Goal: Task Accomplishment & Management: Manage account settings

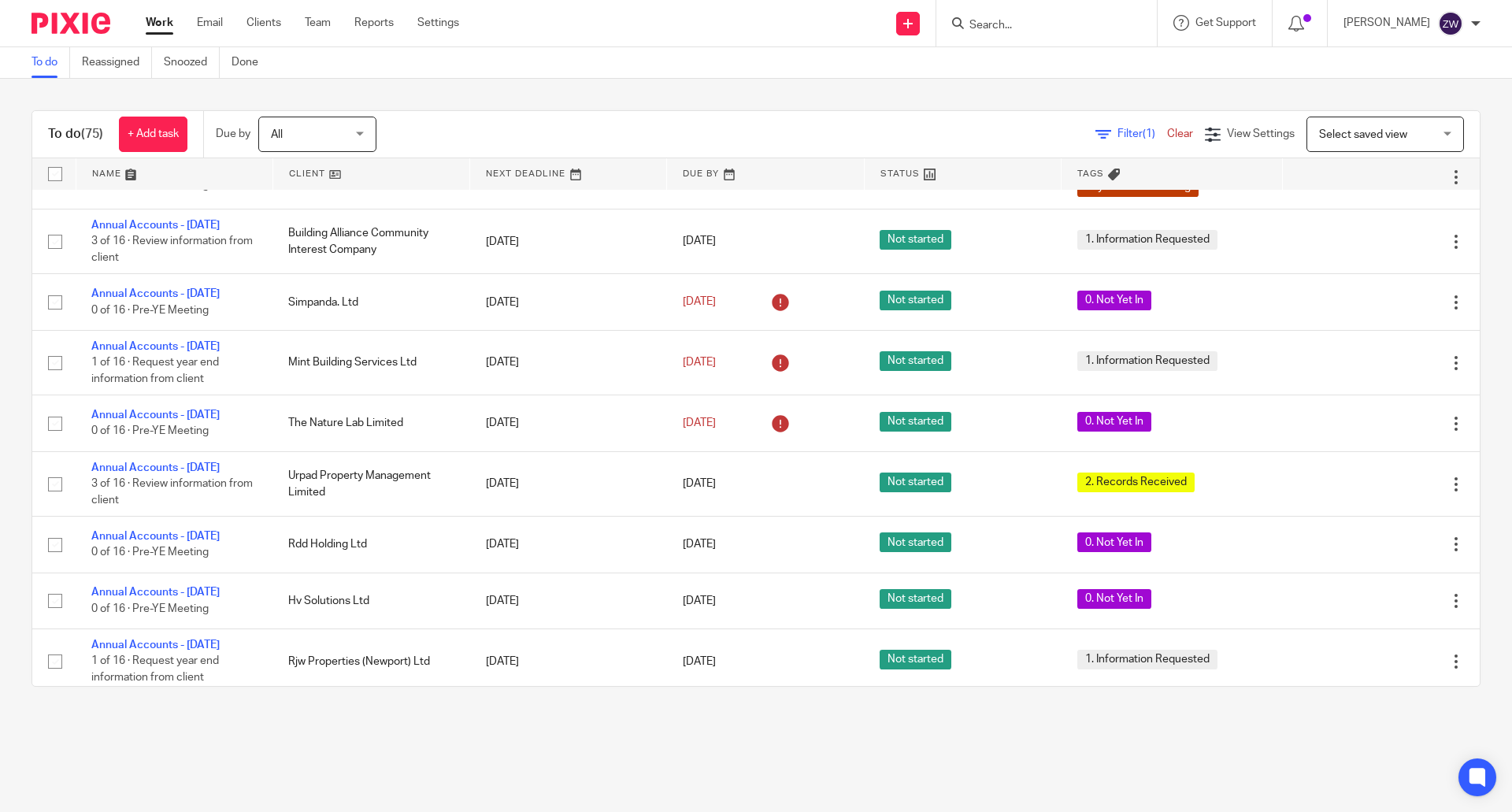
scroll to position [2914, 0]
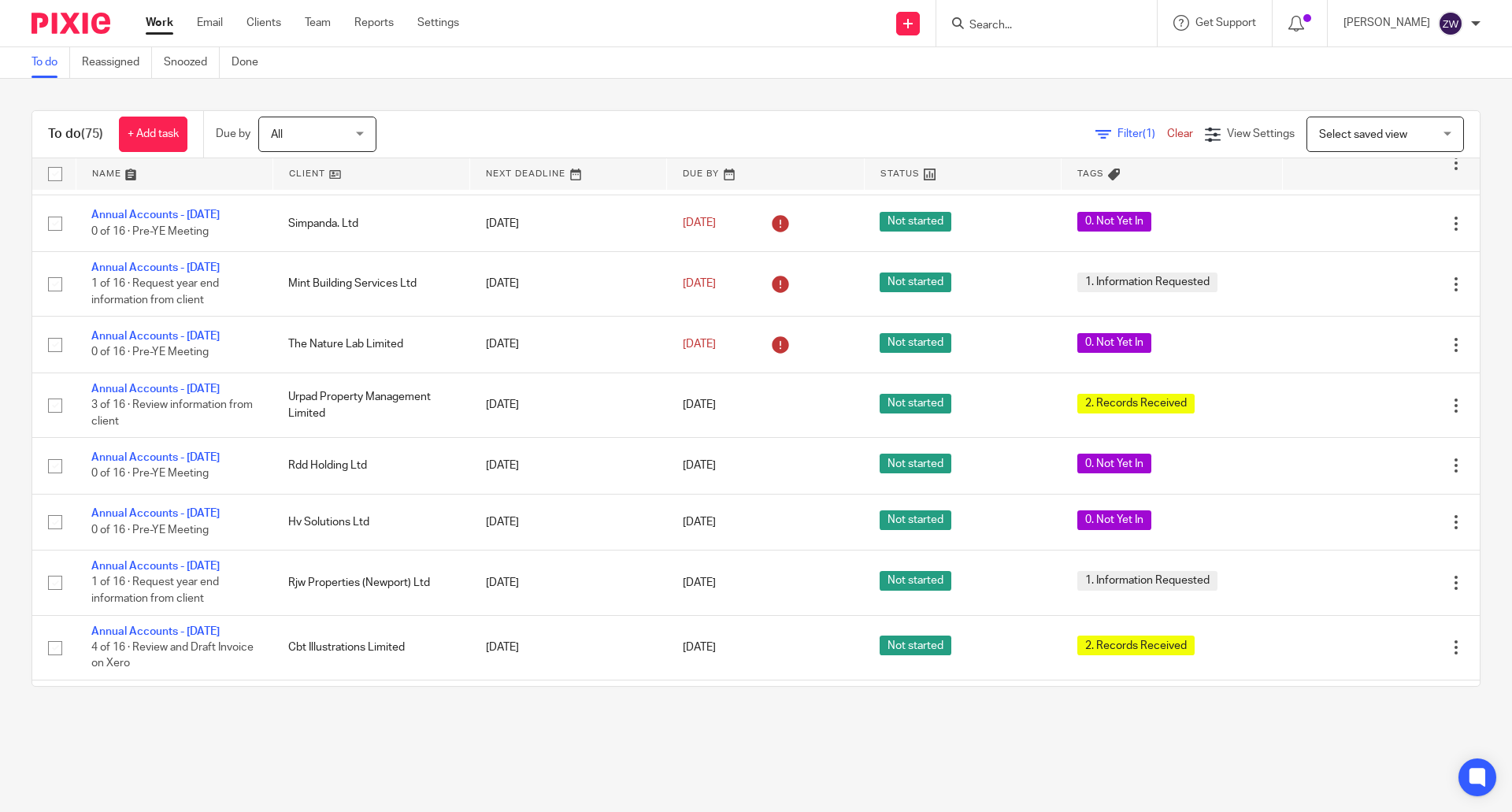
click at [517, 100] on div "To do (75) + Add task Due by All All Today Tomorrow This week Next week This mo…" at bounding box center [756, 398] width 1512 height 640
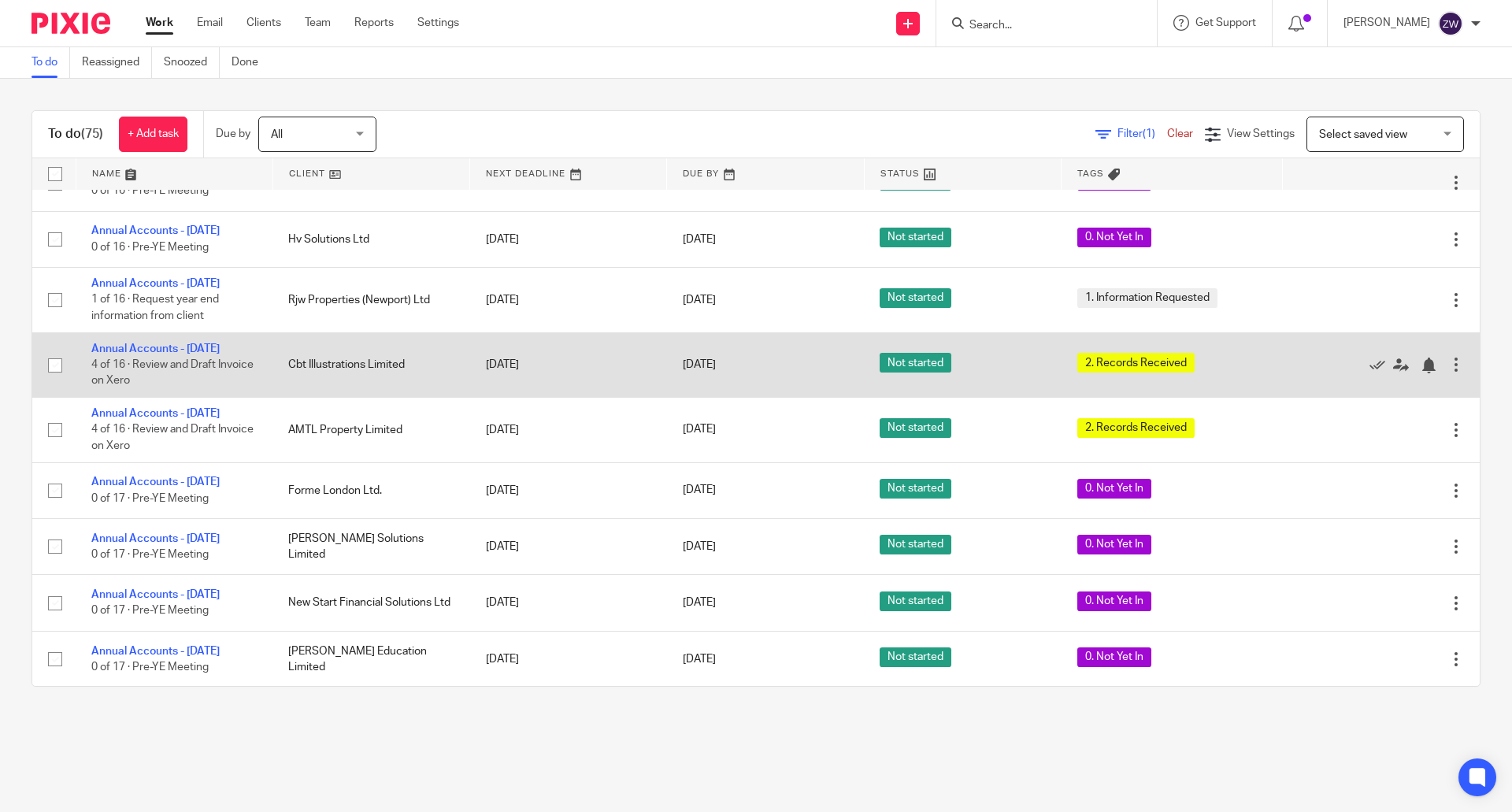
click at [166, 397] on td "Annual Accounts - July 2025 4 of 16 · Review and Draft Invoice on Xero" at bounding box center [174, 364] width 197 height 65
click at [164, 355] on link "Annual Accounts - July 2025" at bounding box center [156, 348] width 128 height 11
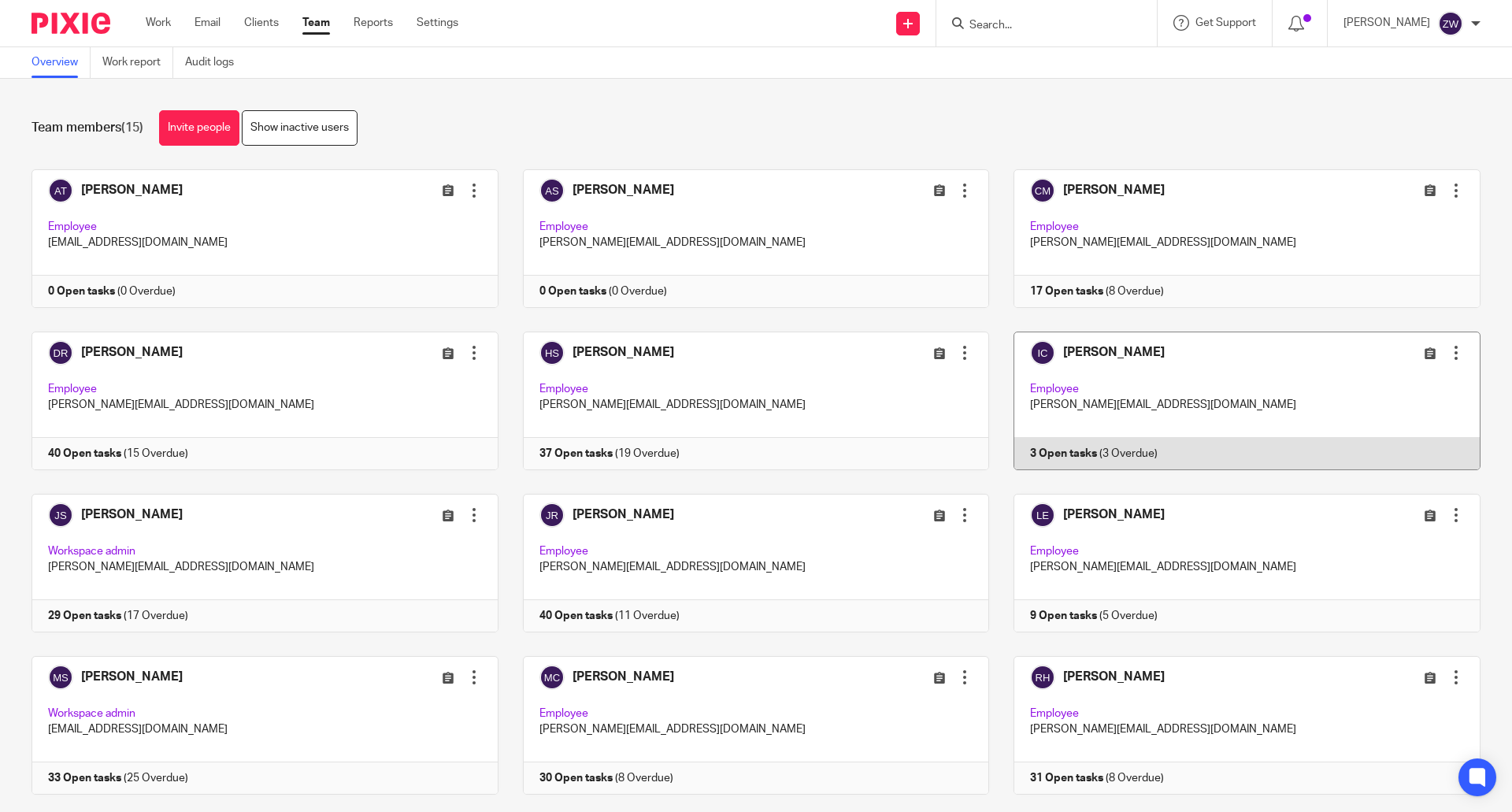
click at [1089, 351] on link at bounding box center [1234, 400] width 491 height 138
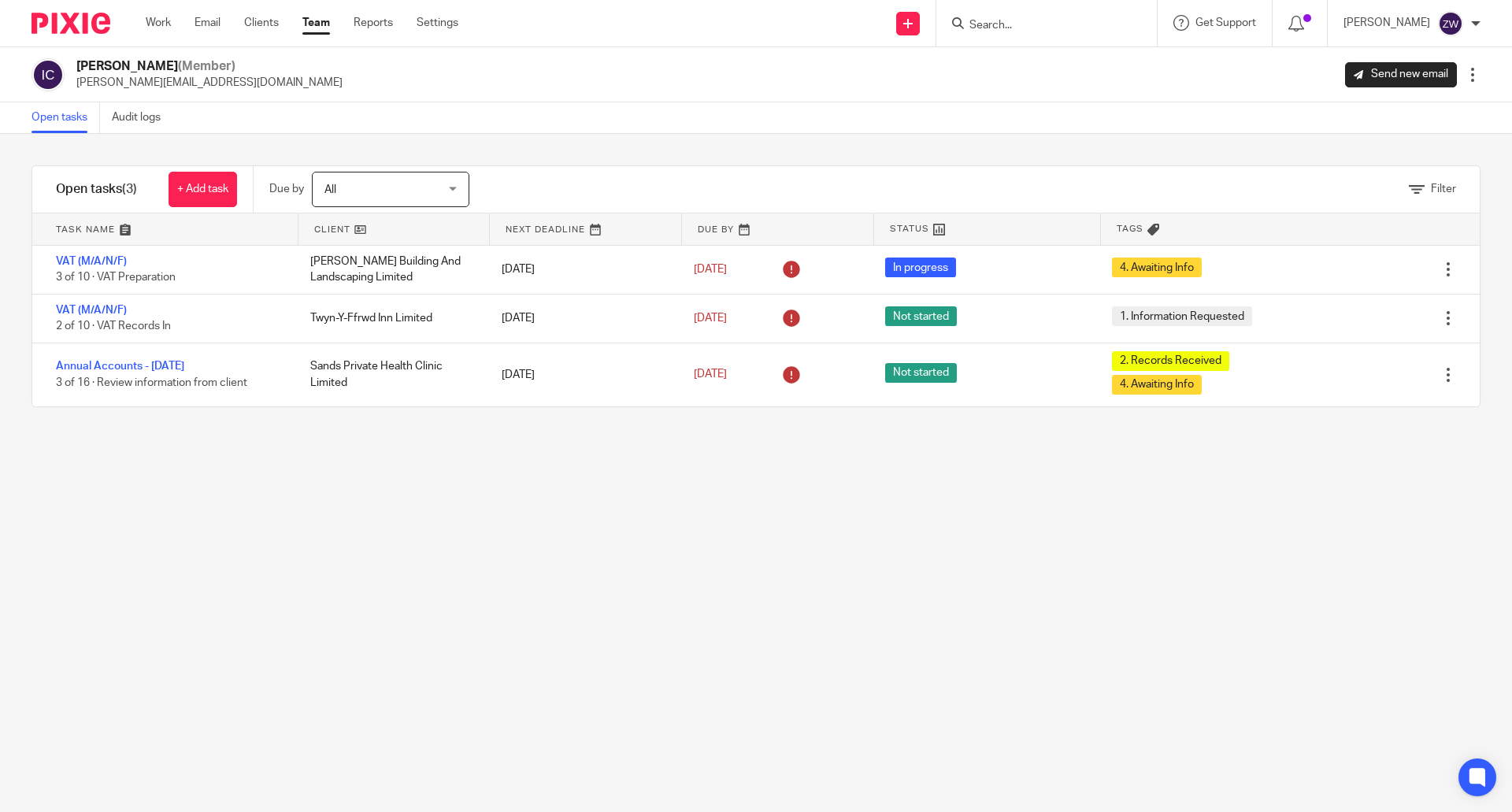
click at [320, 20] on link "Team" at bounding box center [316, 22] width 28 height 15
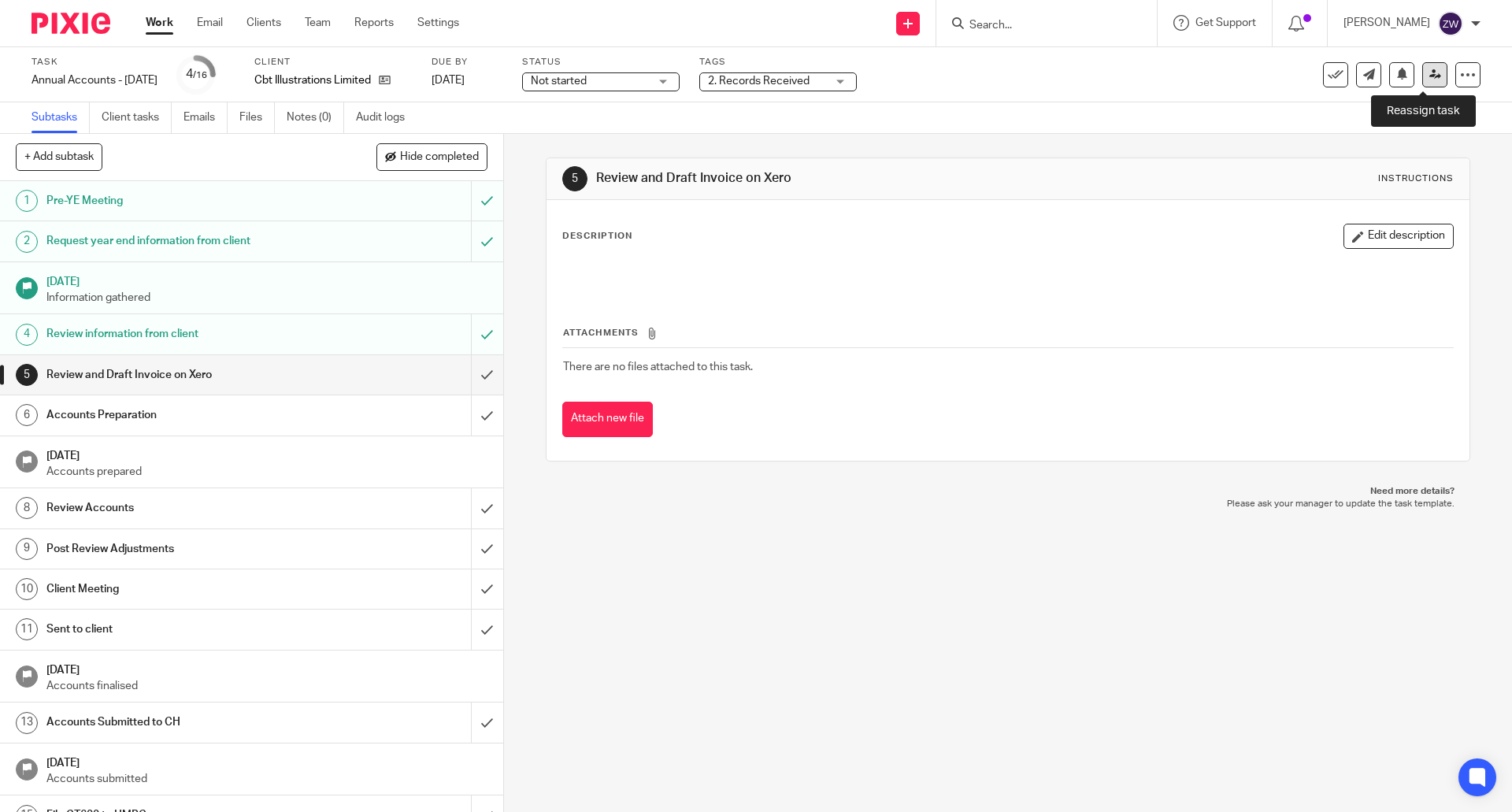
click at [1422, 78] on link at bounding box center [1435, 74] width 25 height 25
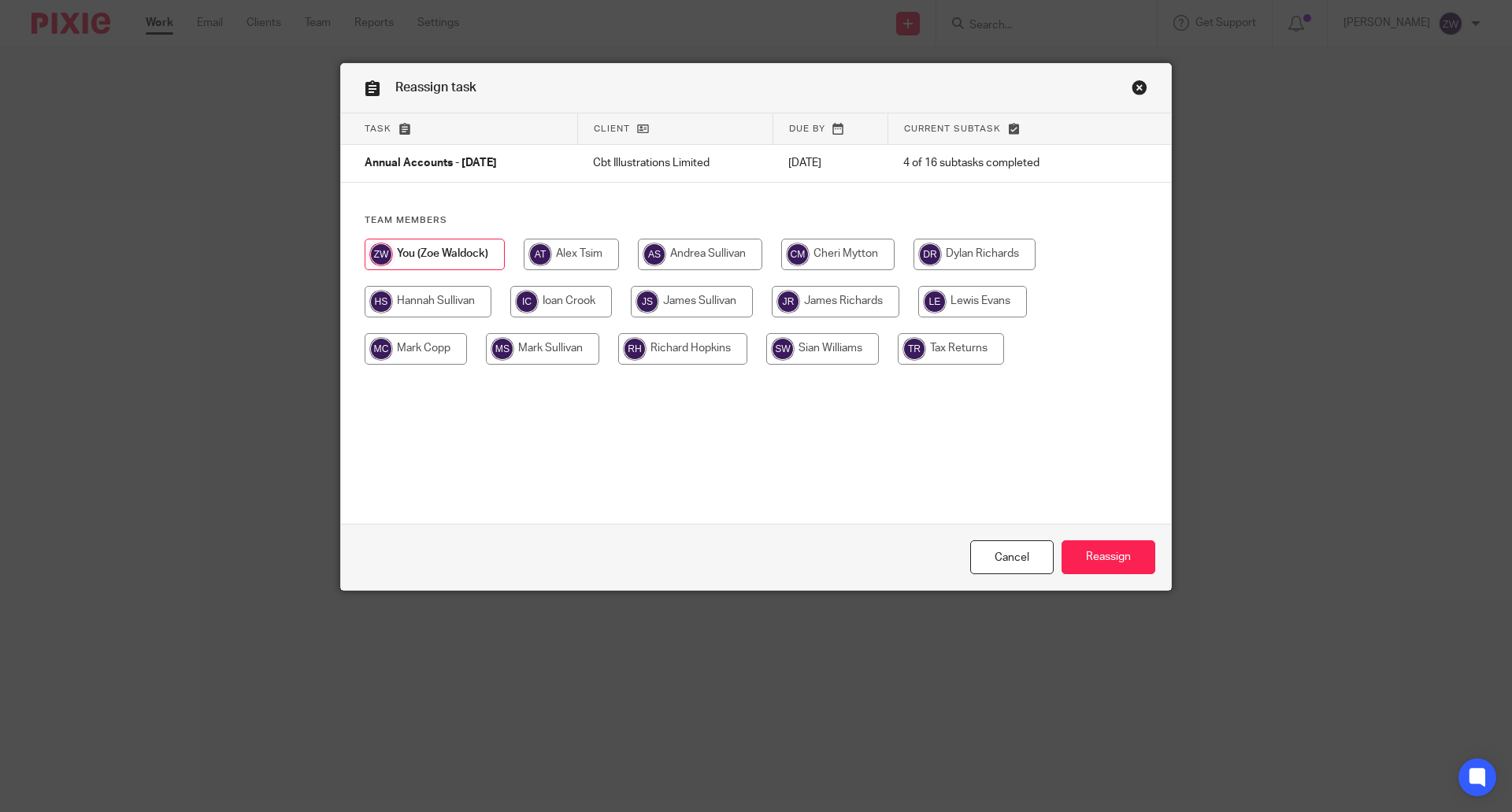
click at [553, 310] on input "radio" at bounding box center [560, 302] width 101 height 32
radio input "true"
click at [1089, 554] on input "Reassign" at bounding box center [1107, 557] width 94 height 34
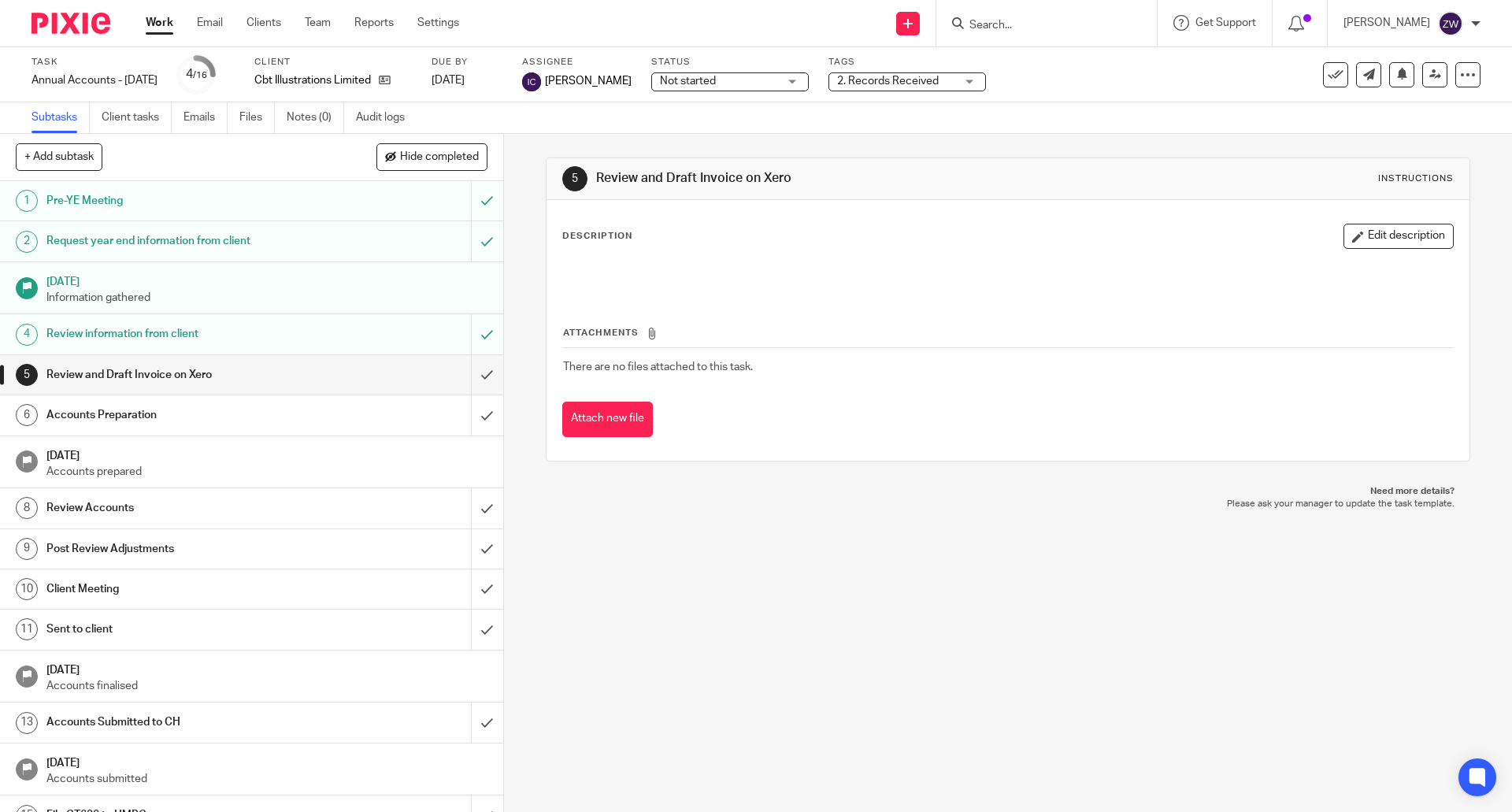
click at [88, 25] on img at bounding box center [71, 23] width 78 height 21
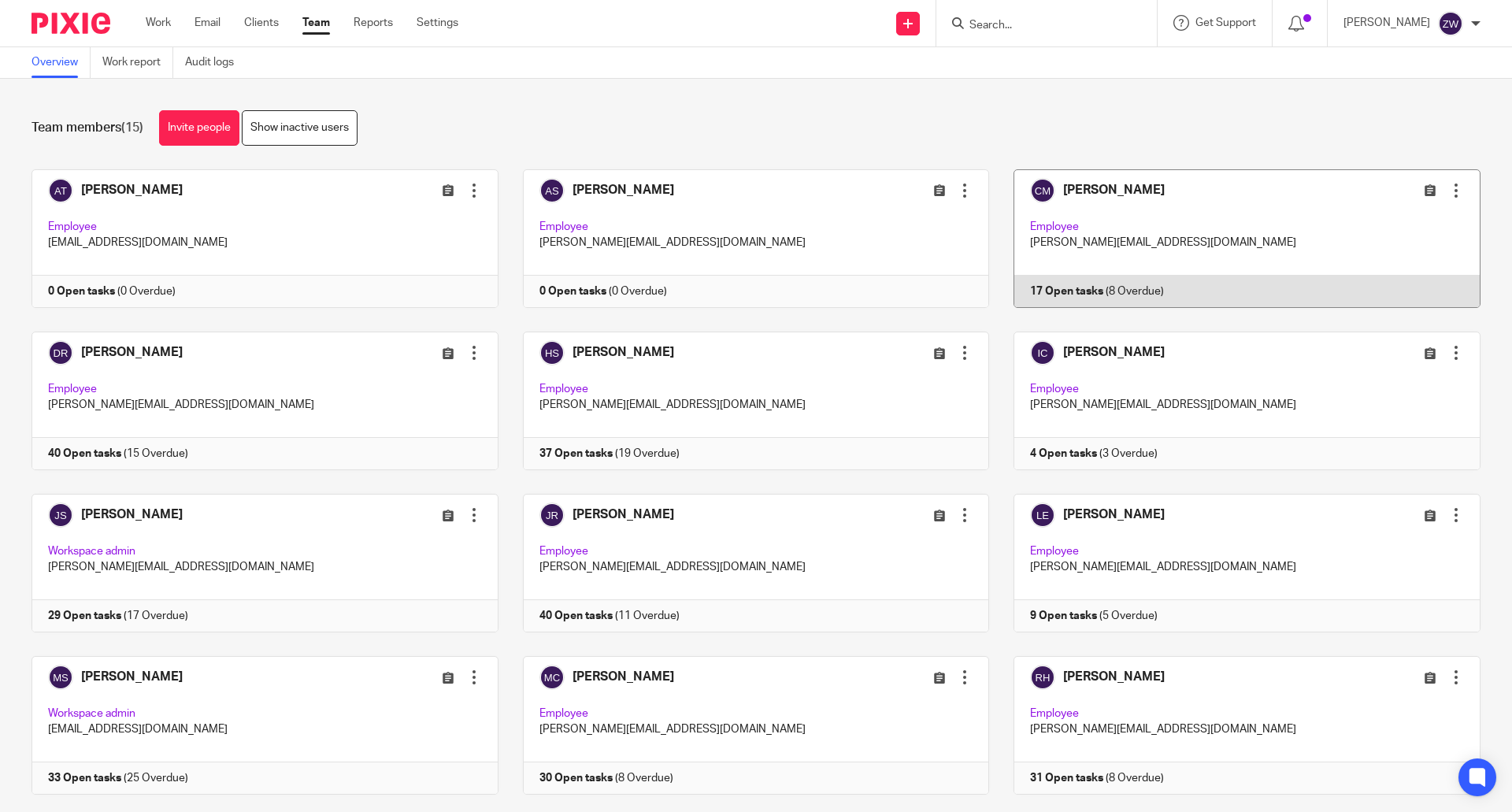
click at [1095, 182] on link at bounding box center [1234, 238] width 491 height 138
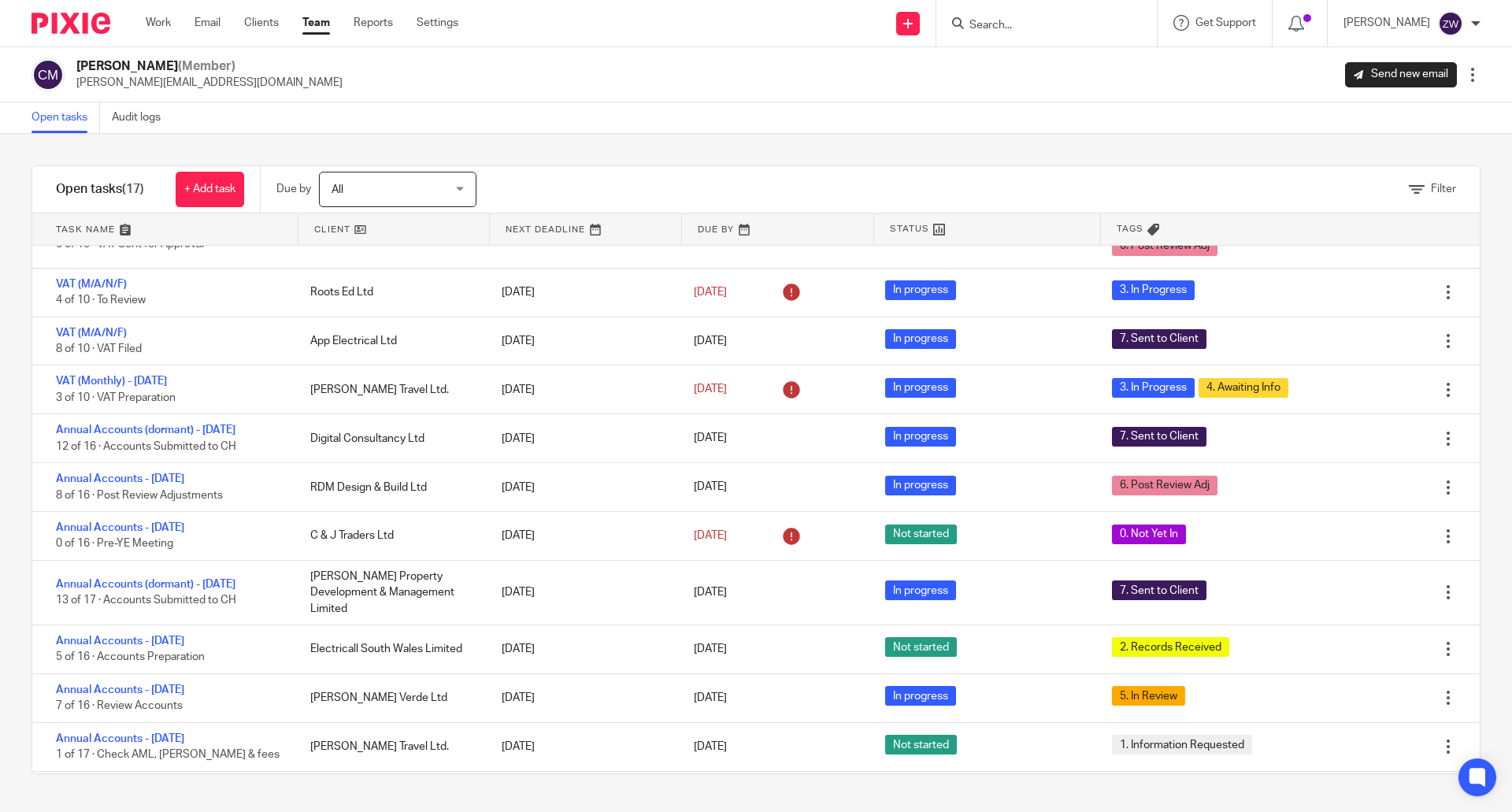
scroll to position [345, 0]
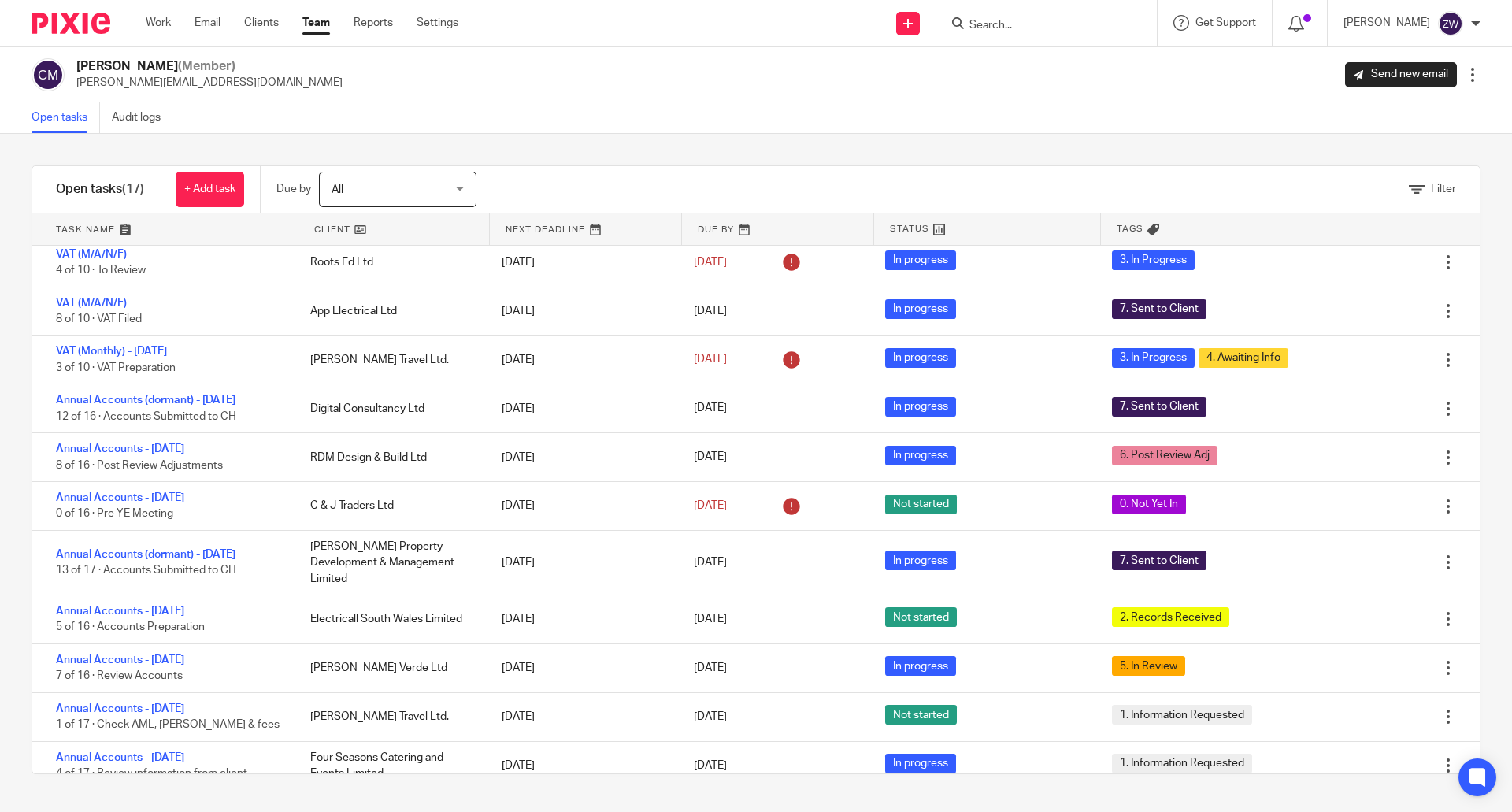
click at [308, 21] on link "Team" at bounding box center [316, 22] width 28 height 15
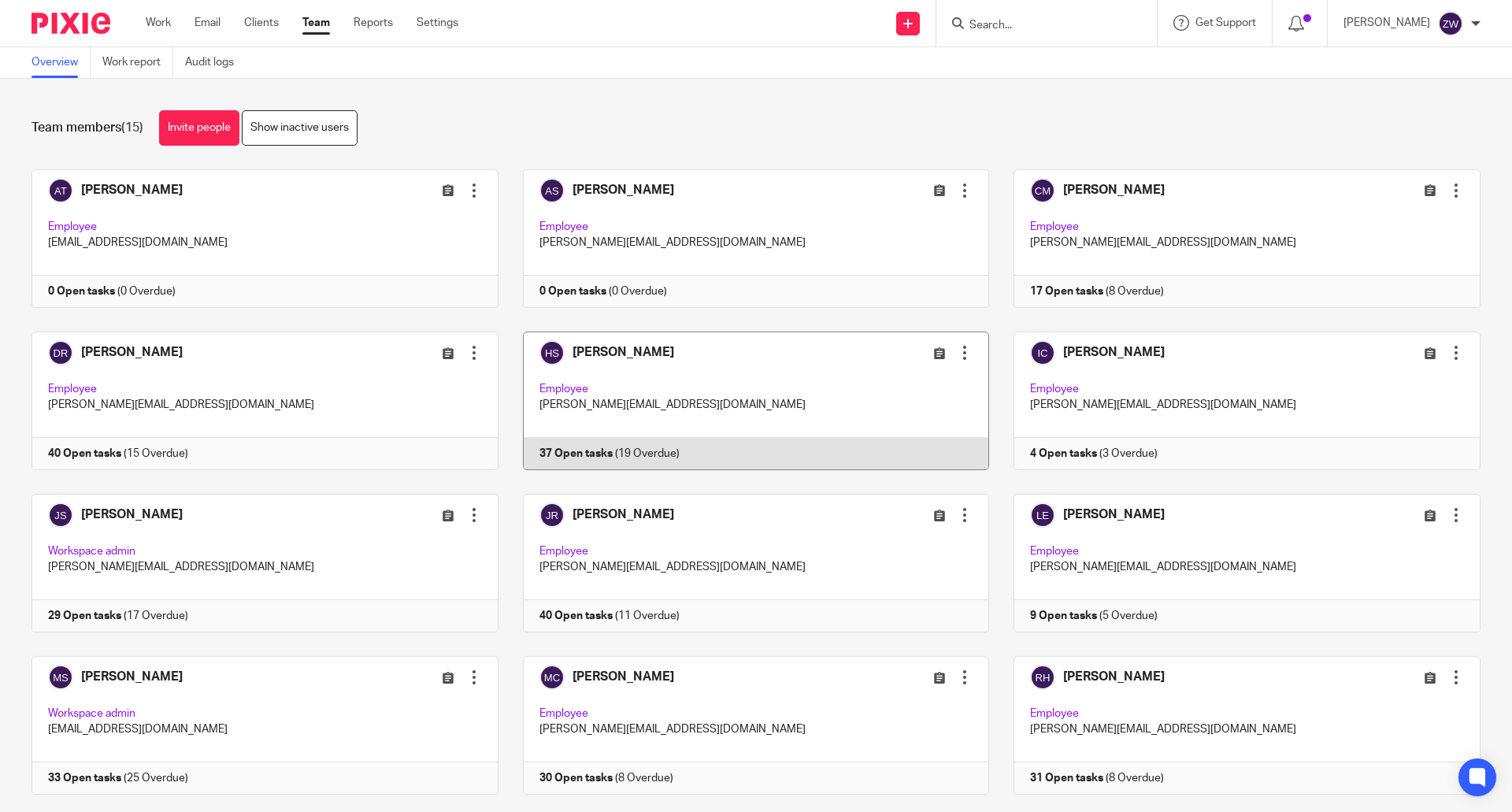
click at [632, 353] on link at bounding box center [744, 400] width 491 height 138
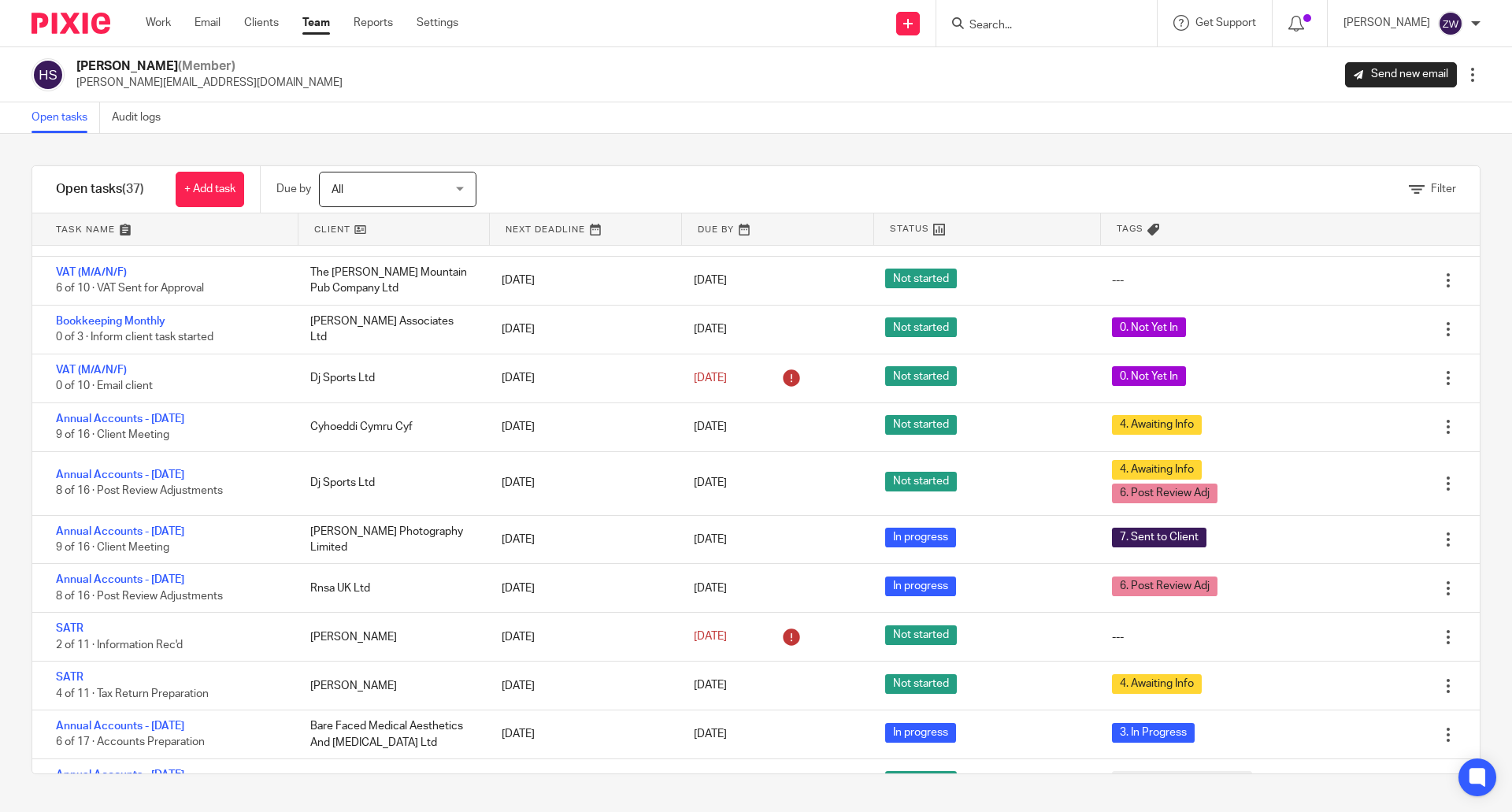
scroll to position [945, 0]
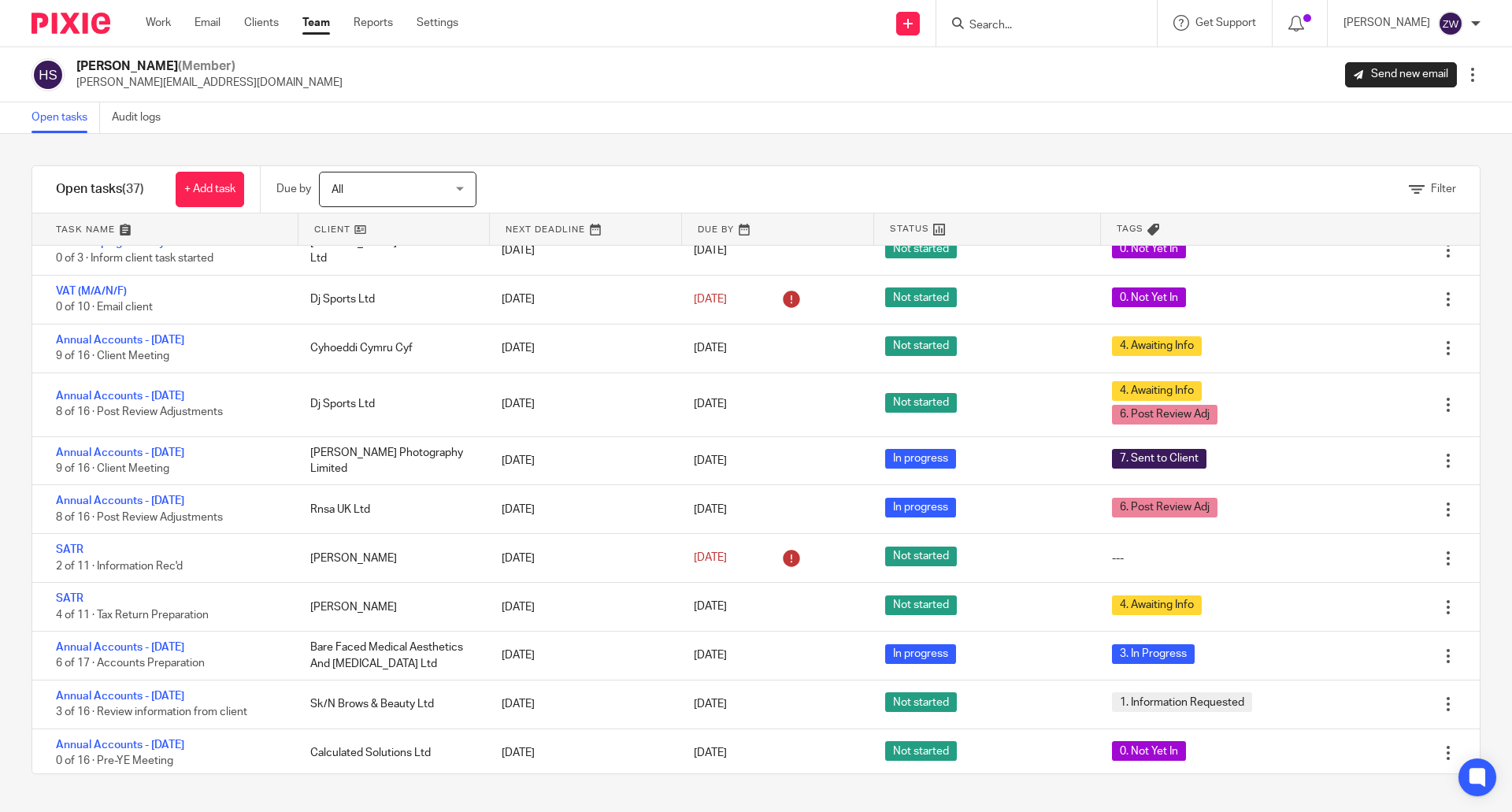
click at [320, 23] on link "Team" at bounding box center [316, 22] width 28 height 15
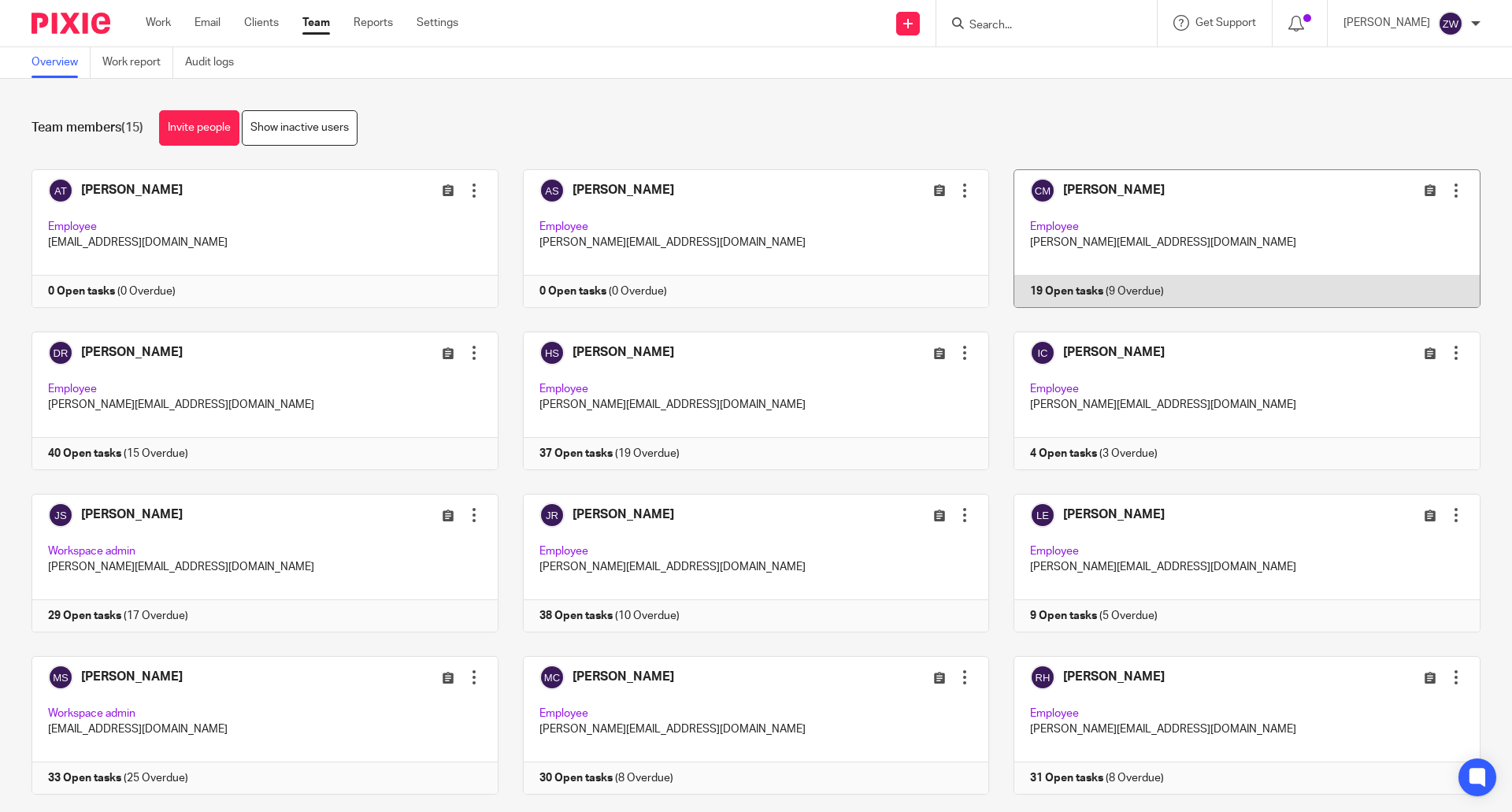
click at [1127, 253] on link at bounding box center [1234, 238] width 491 height 138
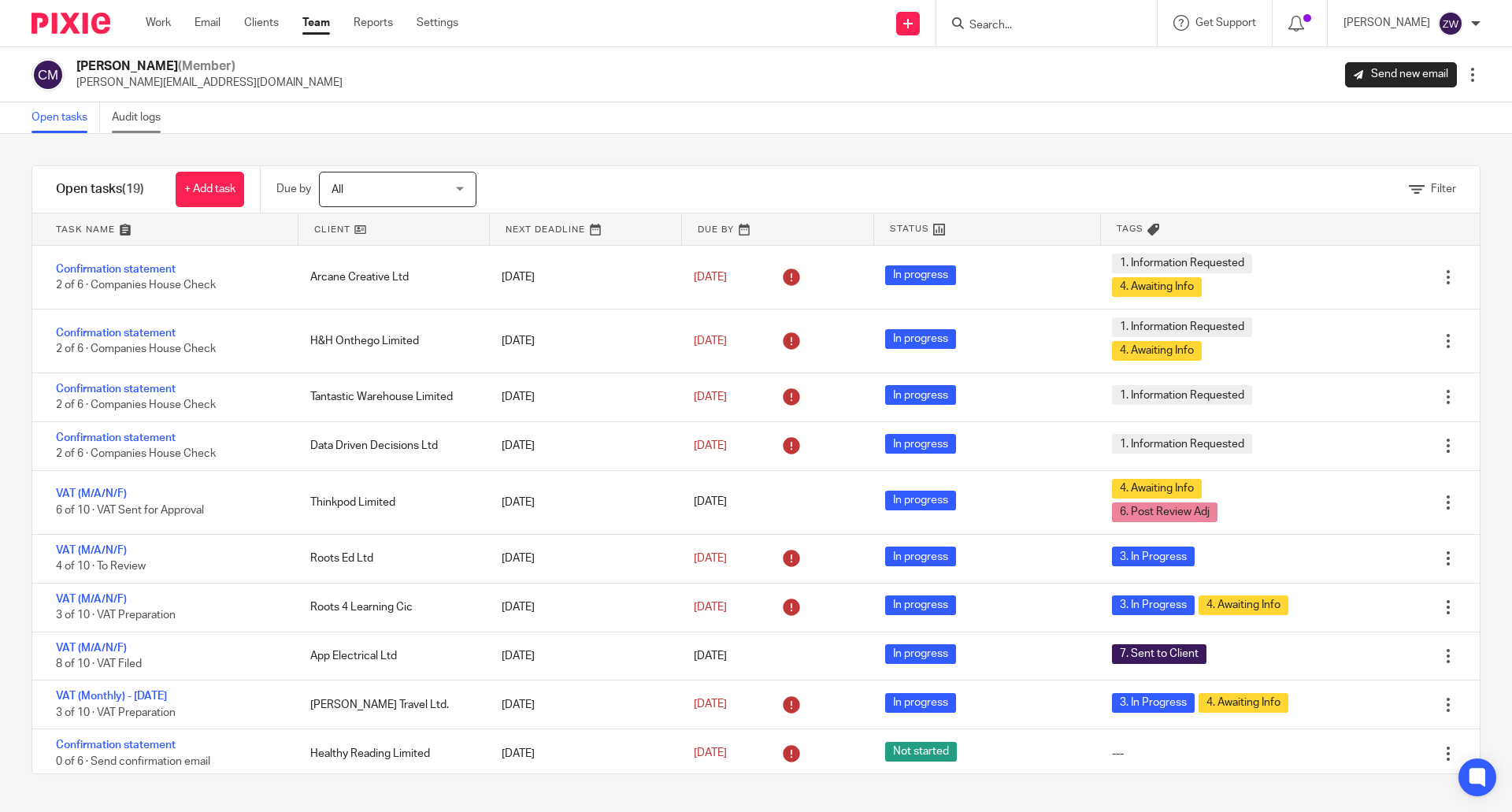
click at [129, 115] on link "Audit logs" at bounding box center [142, 118] width 61 height 31
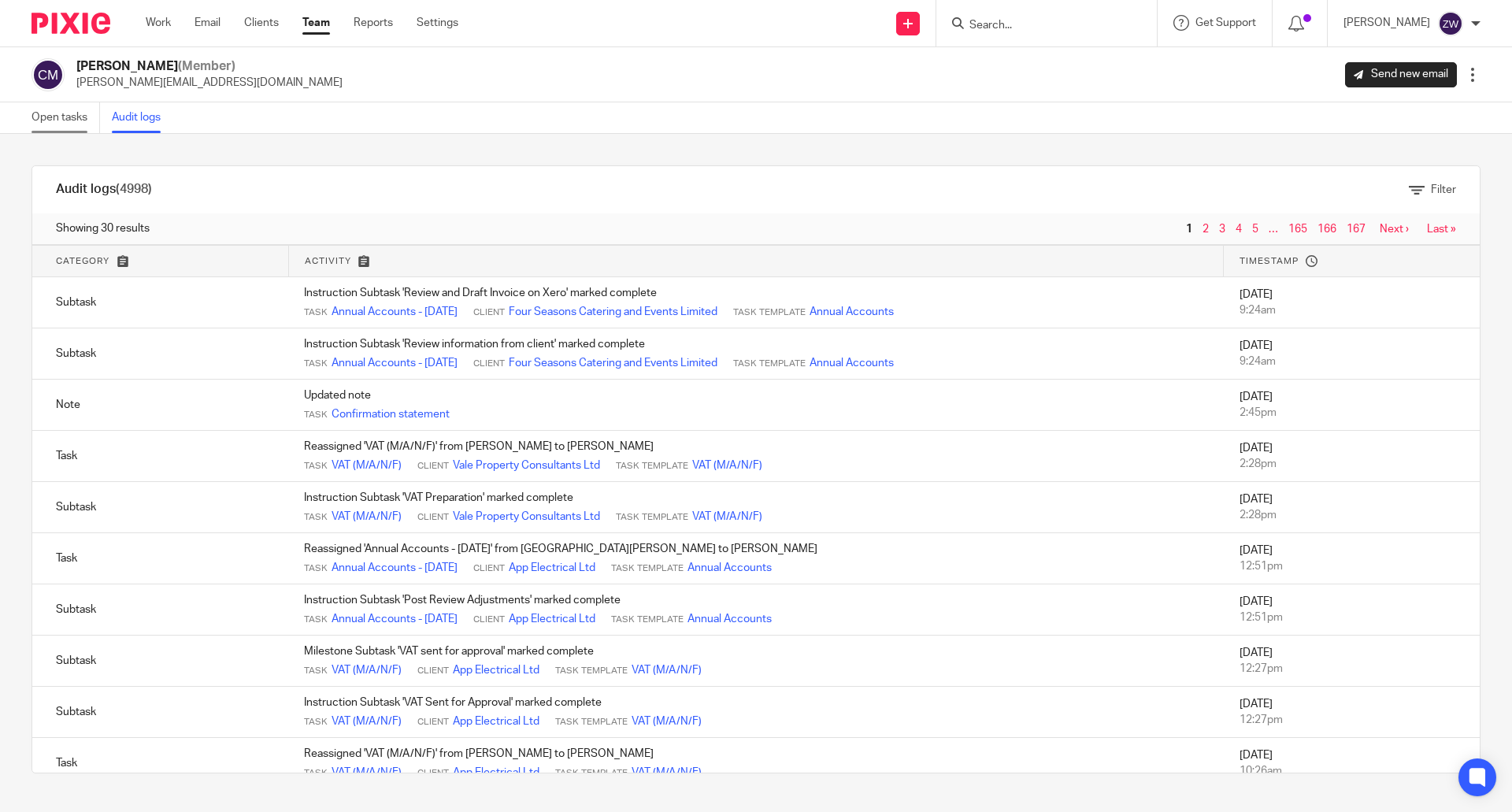
click at [77, 117] on link "Open tasks" at bounding box center [66, 118] width 69 height 31
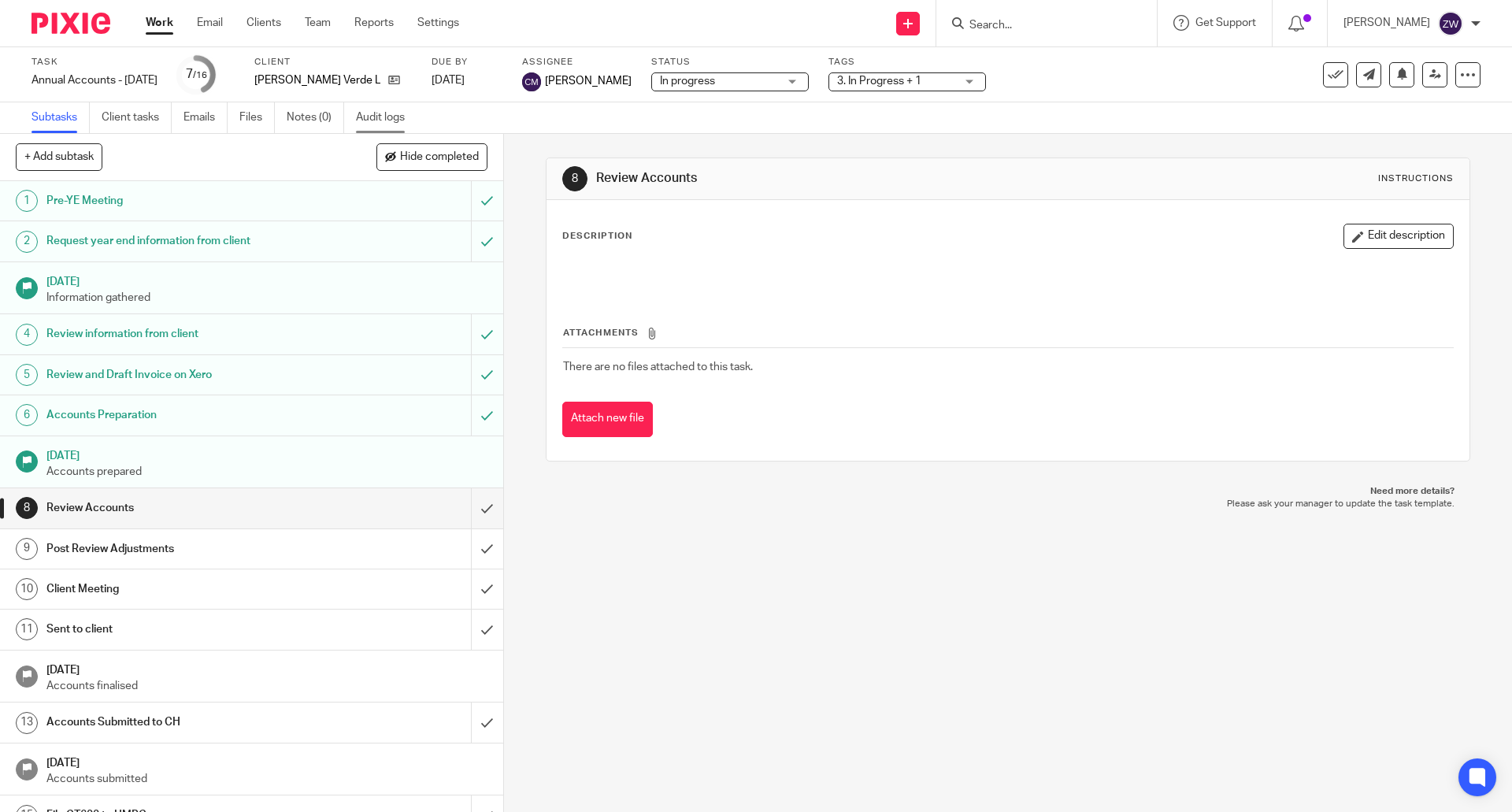
click at [386, 118] on link "Audit logs" at bounding box center [385, 118] width 61 height 31
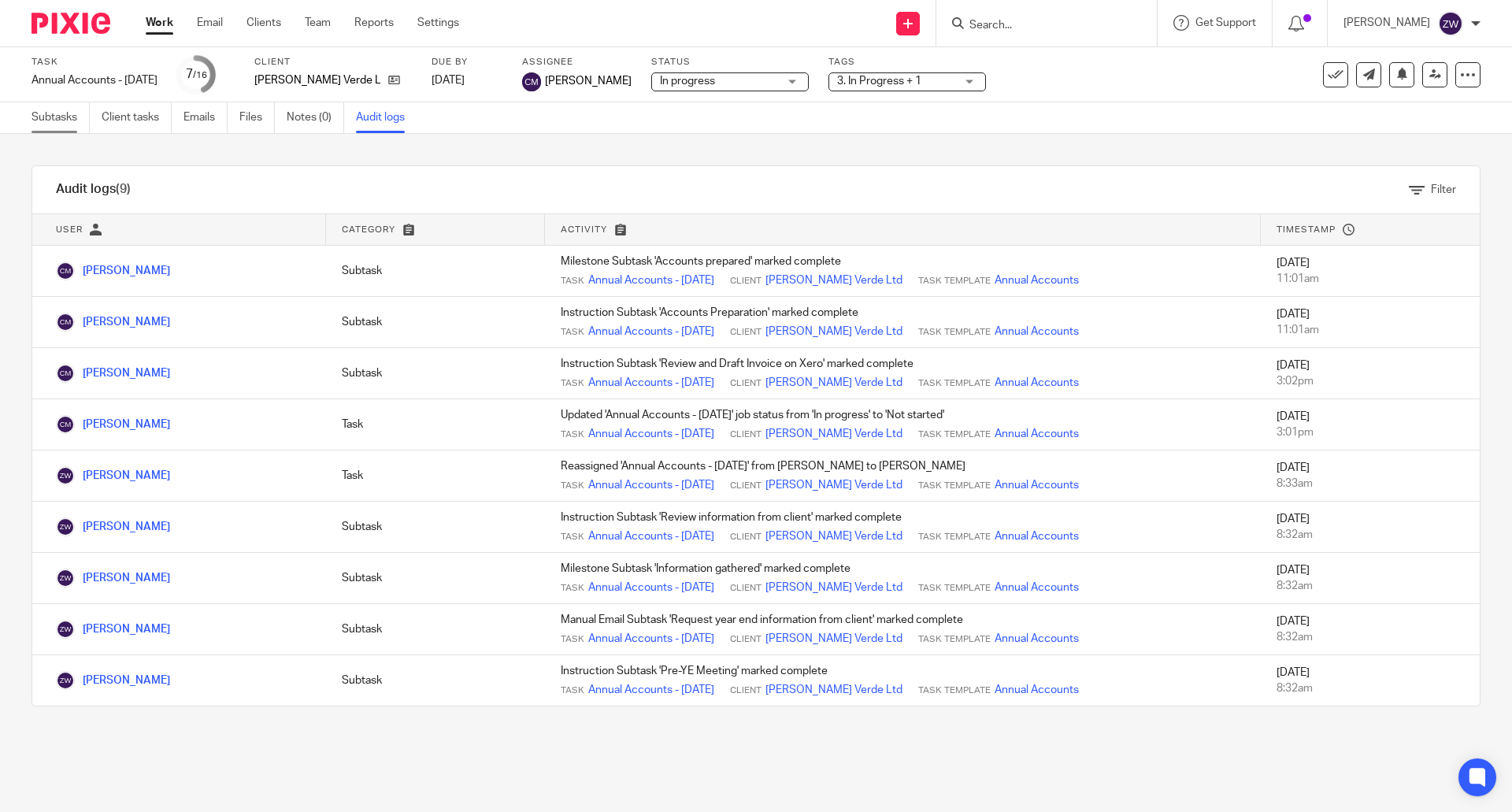
click at [57, 114] on link "Subtasks" at bounding box center [61, 118] width 58 height 31
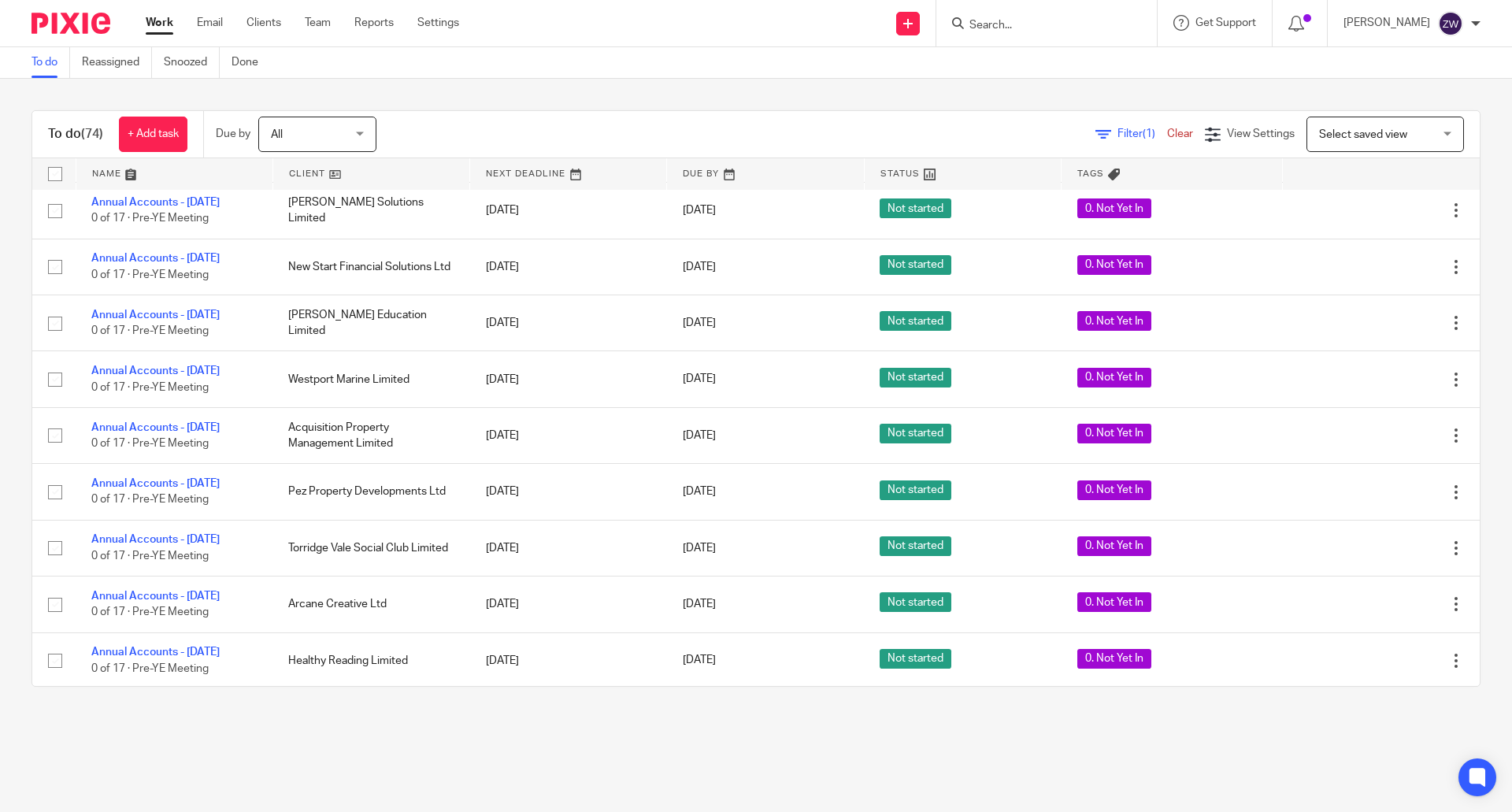
scroll to position [4046, 0]
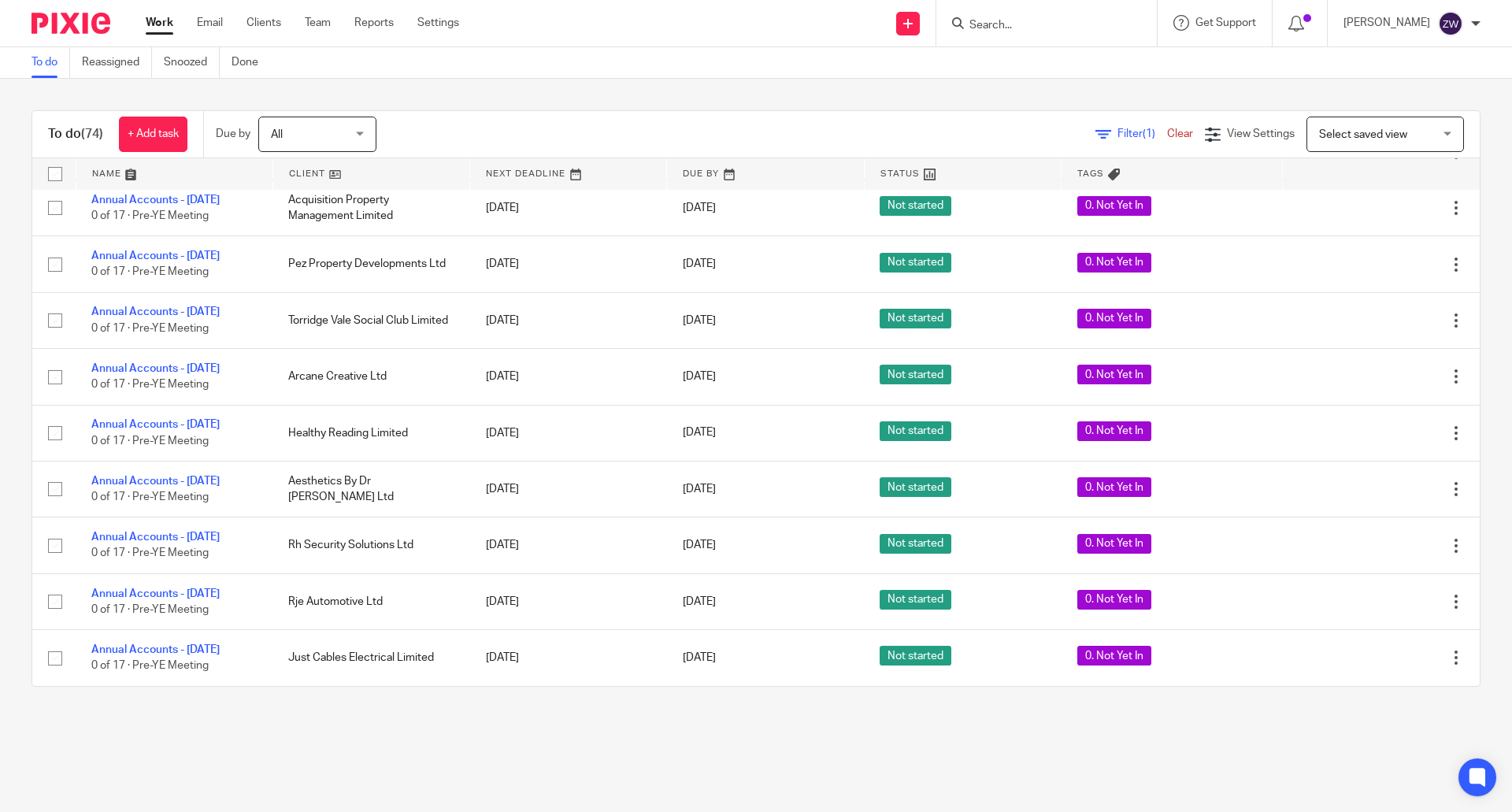
click at [83, 19] on img at bounding box center [71, 23] width 78 height 21
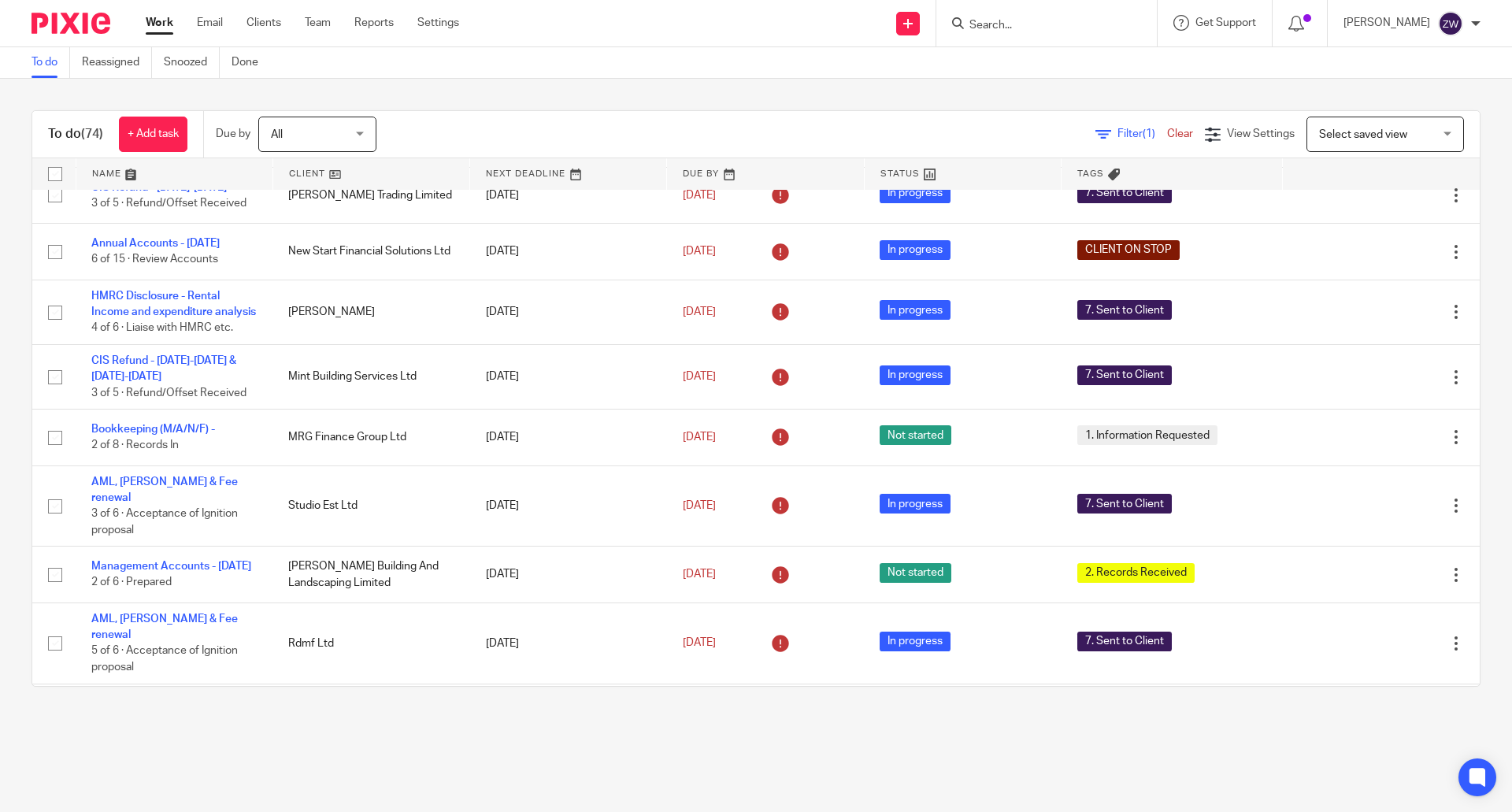
scroll to position [158, 0]
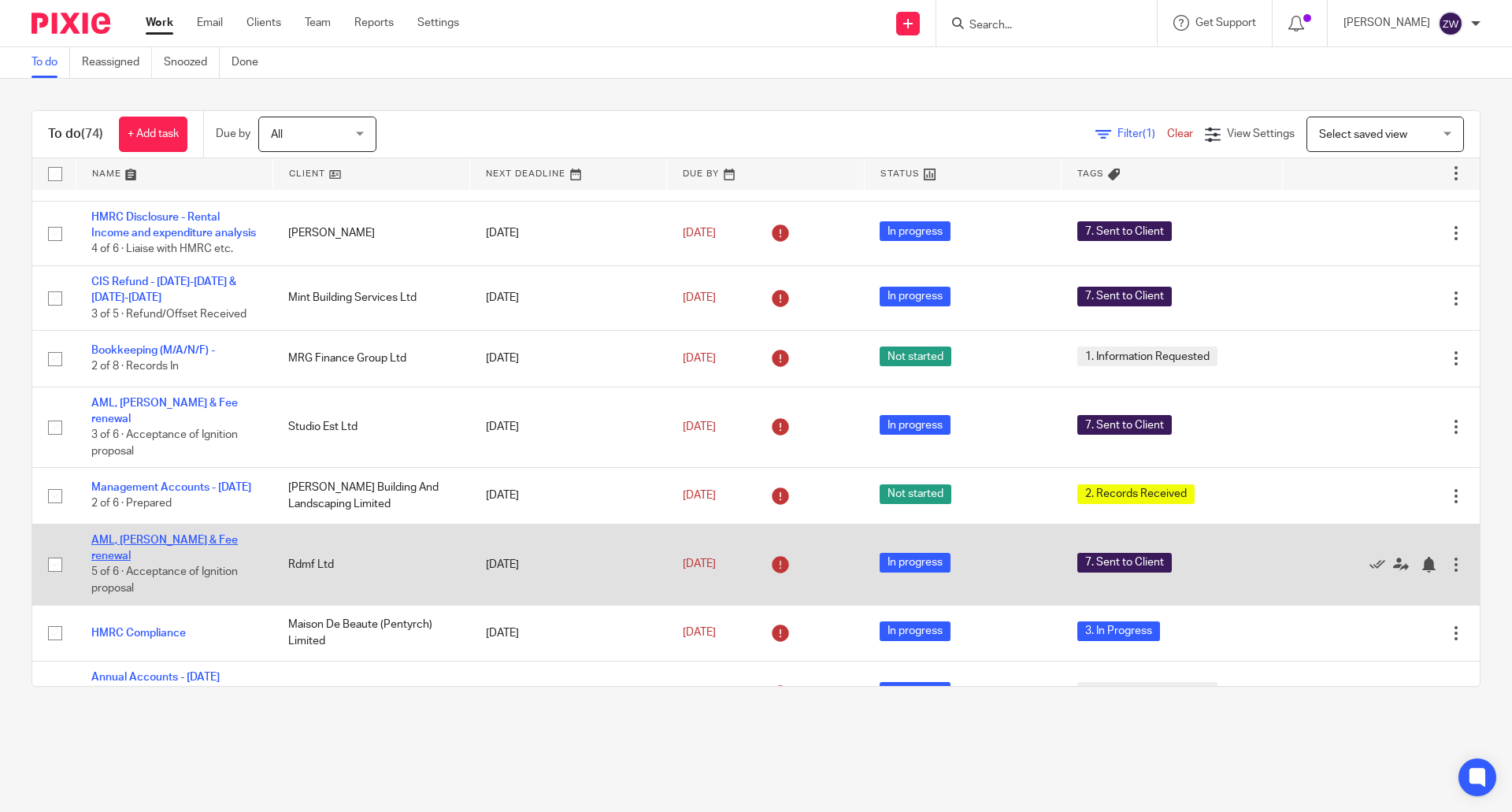
click at [196, 551] on link "AML, [PERSON_NAME] & Fee renewal" at bounding box center [165, 548] width 147 height 27
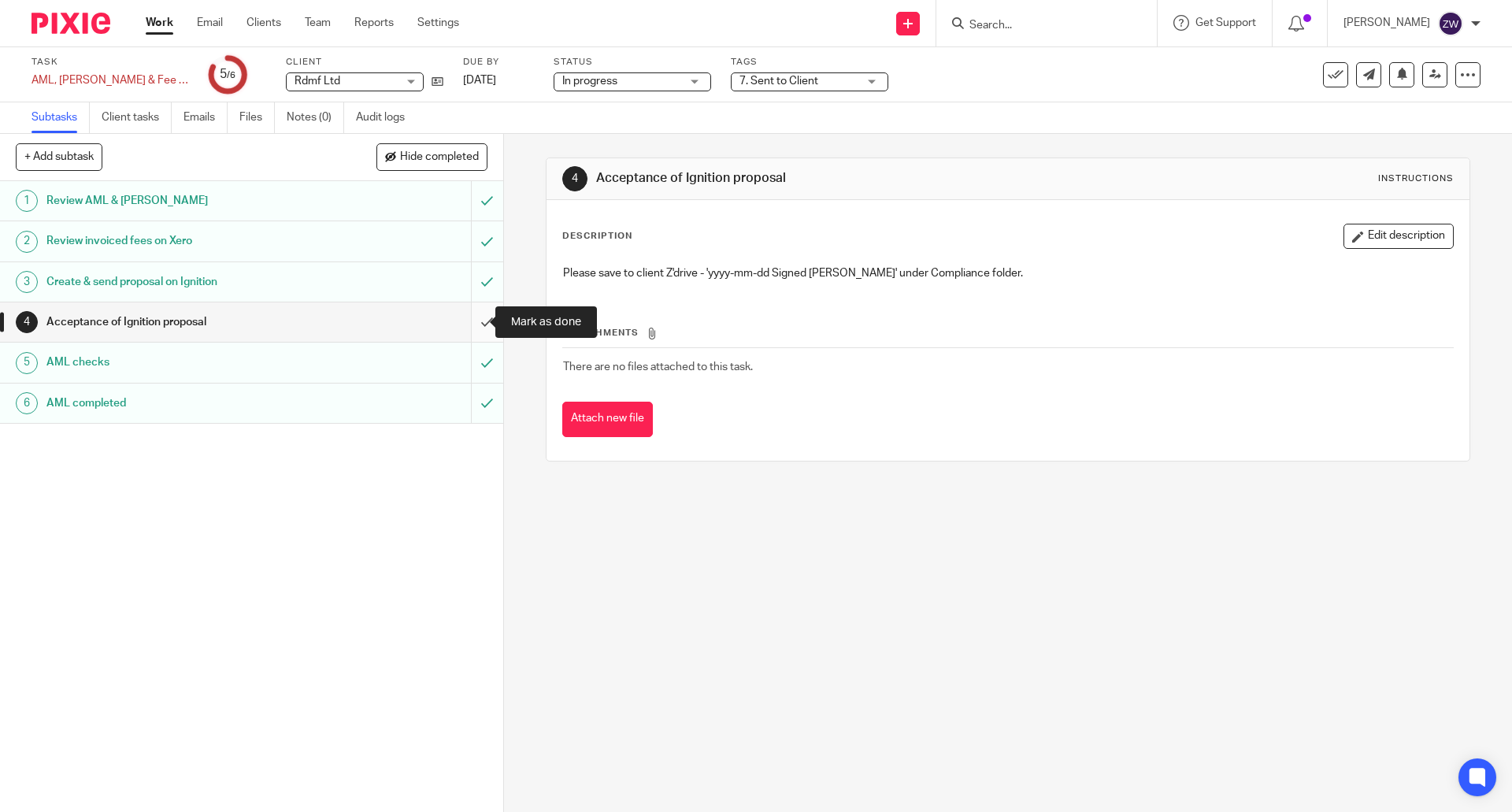
click at [471, 320] on input "submit" at bounding box center [251, 322] width 503 height 40
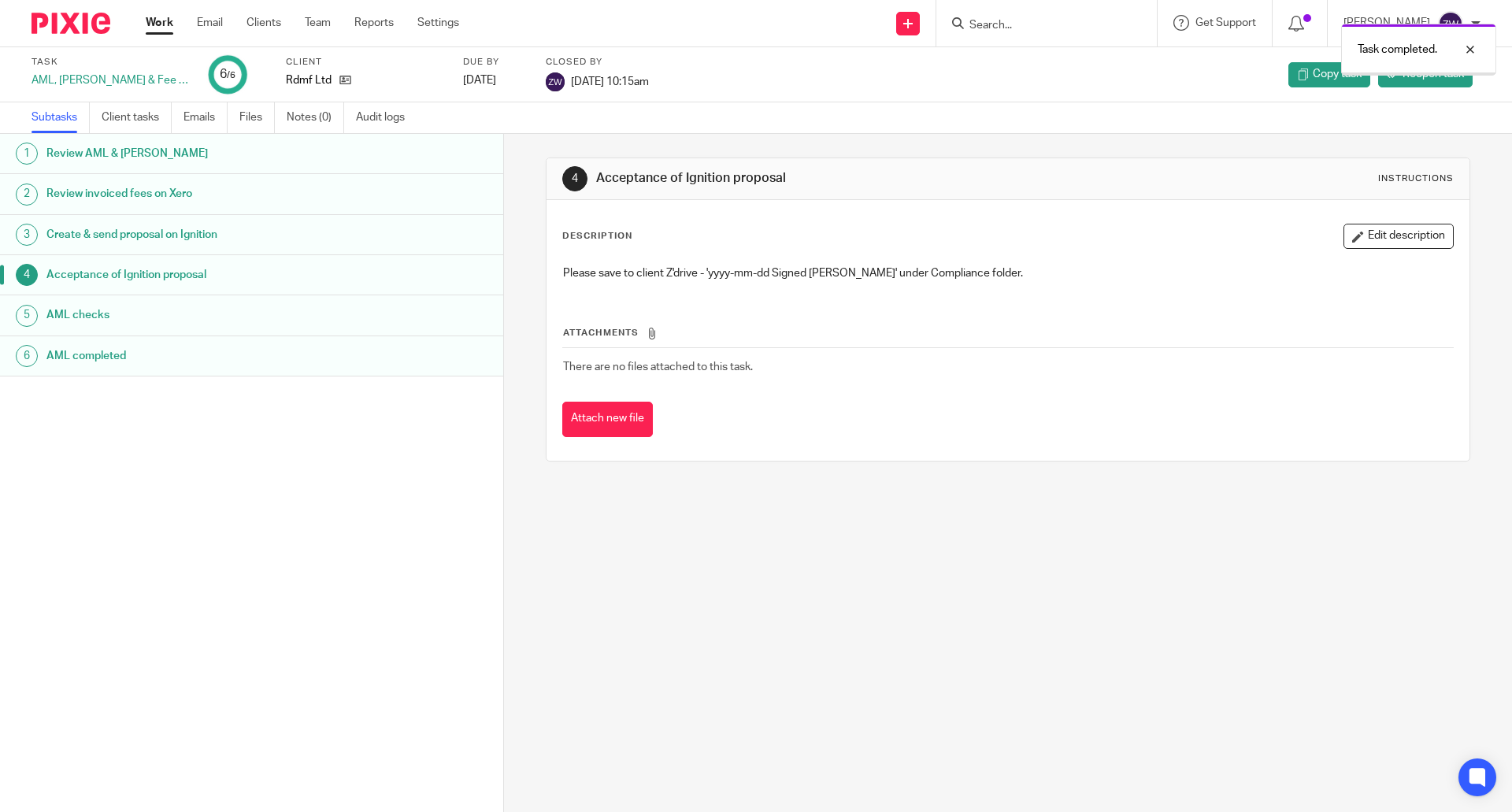
click at [54, 20] on img at bounding box center [71, 23] width 78 height 21
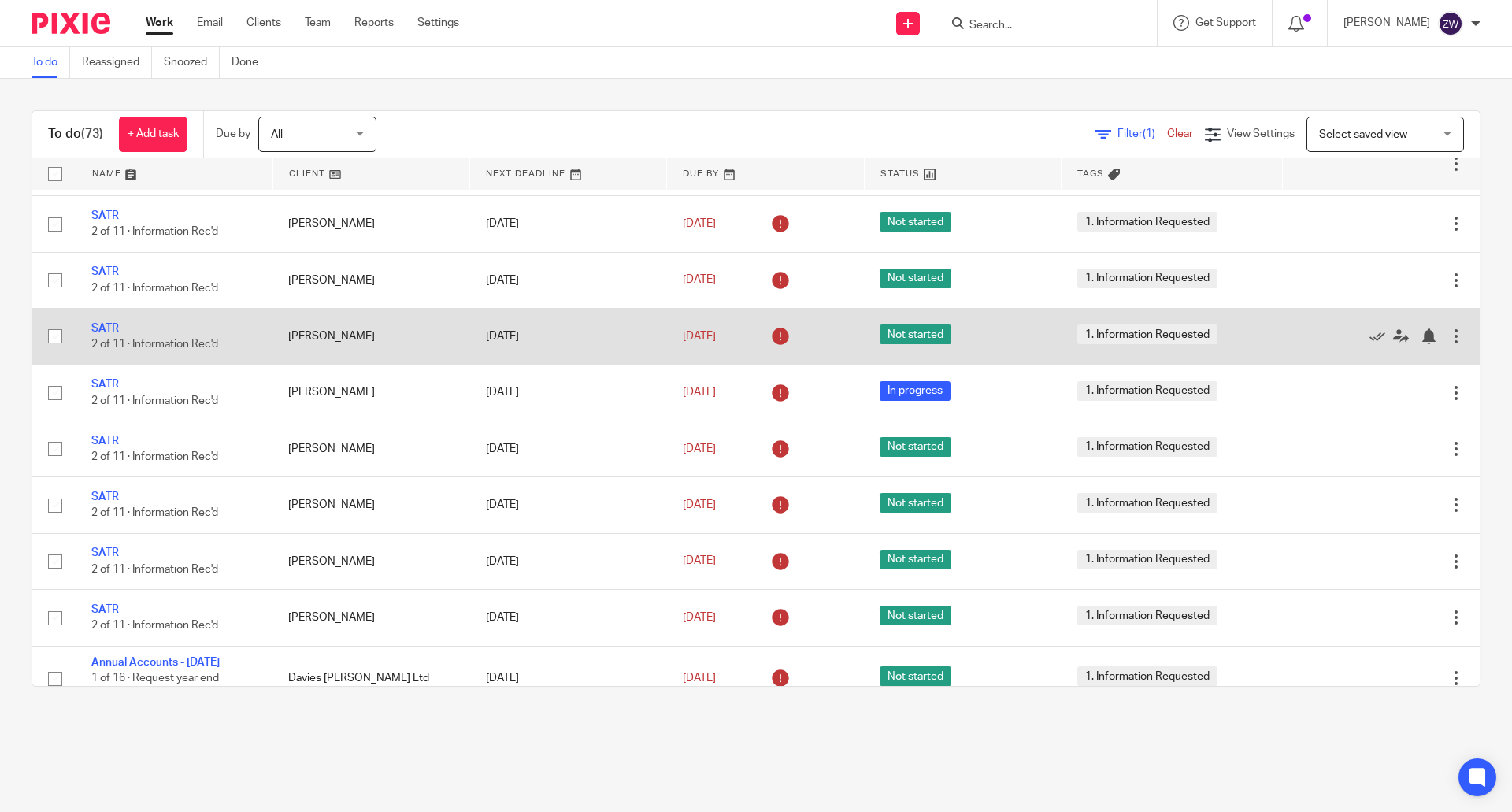
scroll to position [1969, 0]
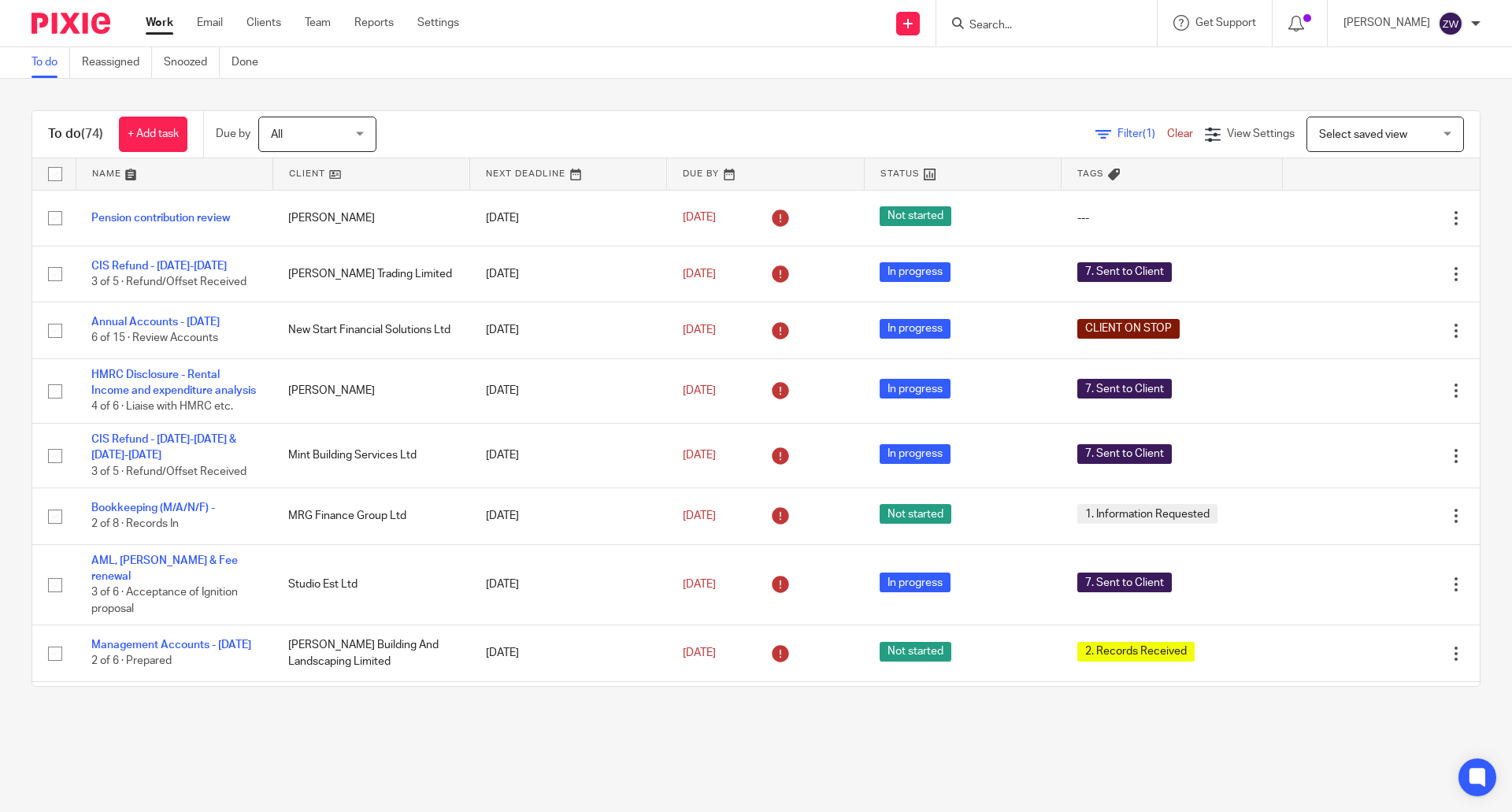
scroll to position [489, 0]
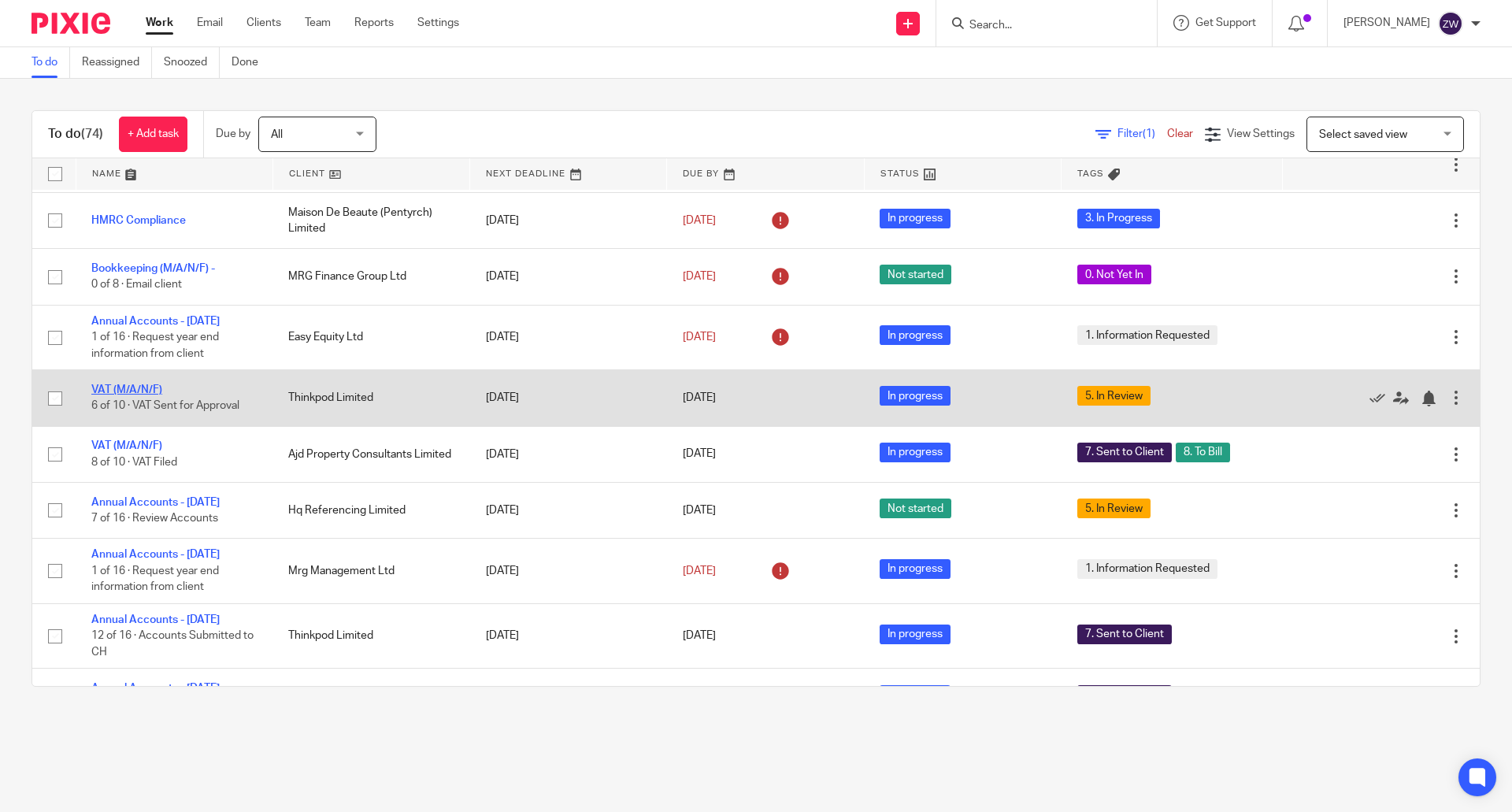
click at [119, 395] on link "VAT (M/A/N/F)" at bounding box center [127, 390] width 71 height 11
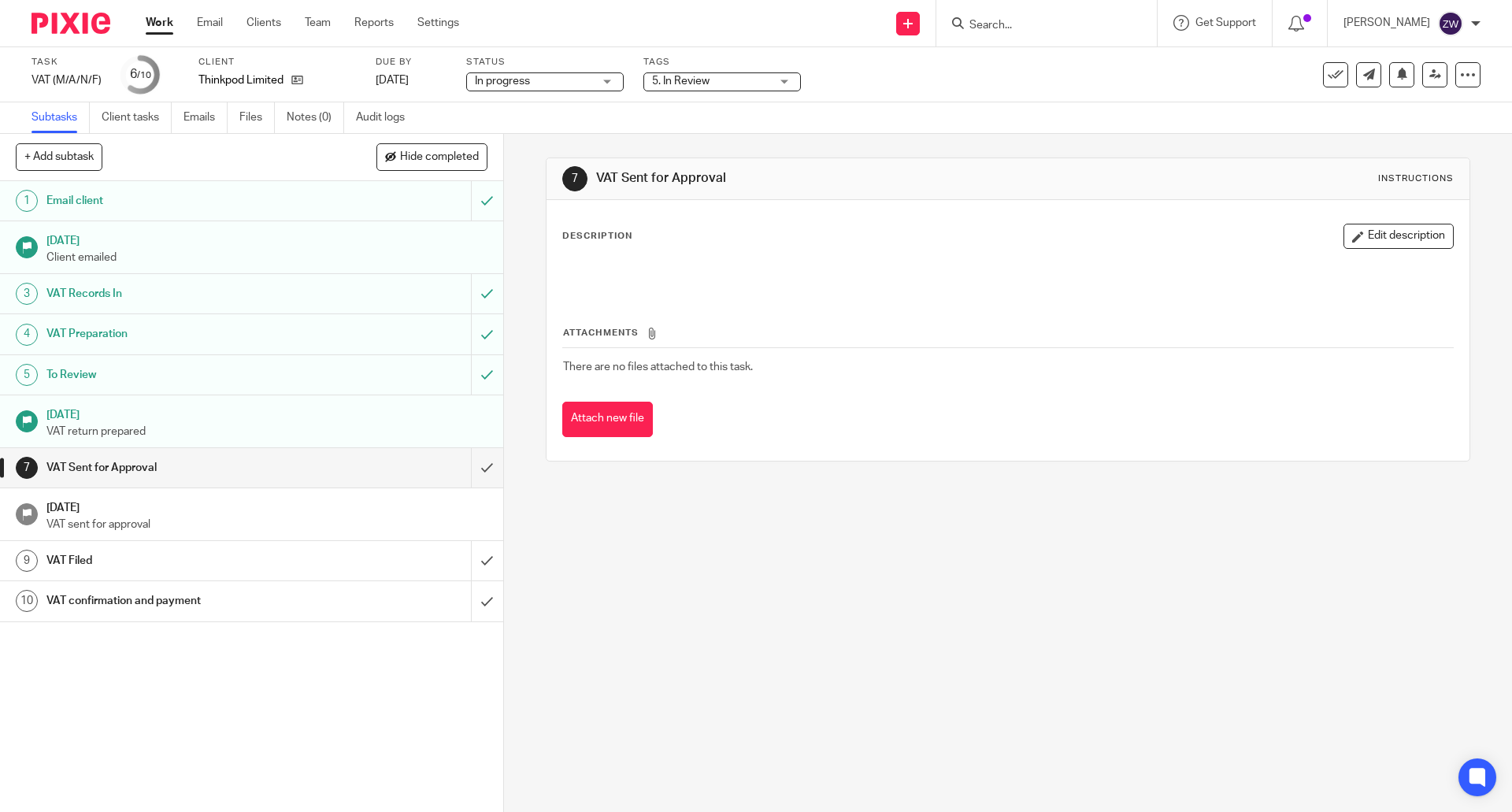
click at [718, 89] on span "5. In Review" at bounding box center [711, 81] width 118 height 16
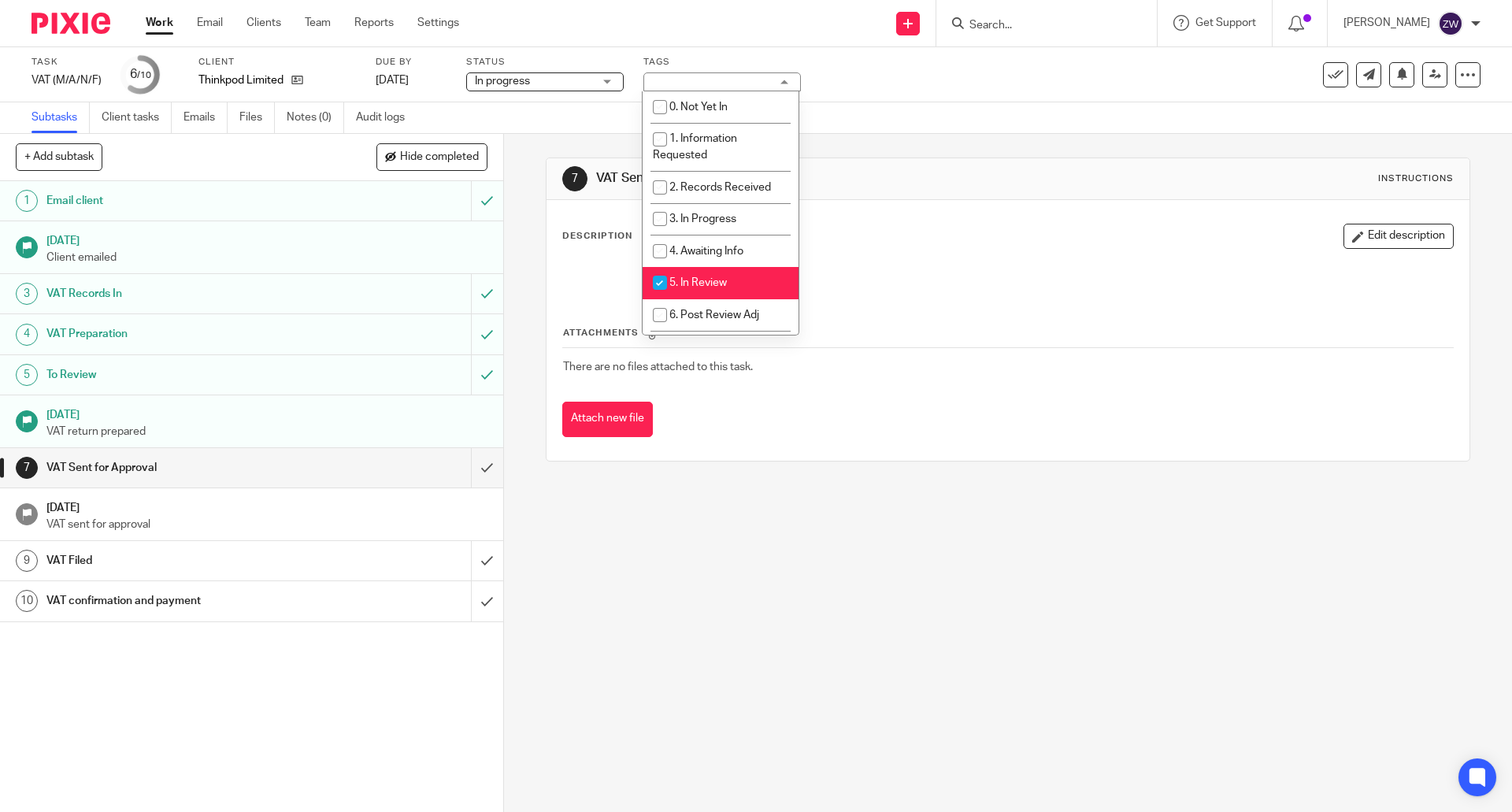
click at [738, 272] on li "5. In Review" at bounding box center [720, 282] width 156 height 32
checkbox input "false"
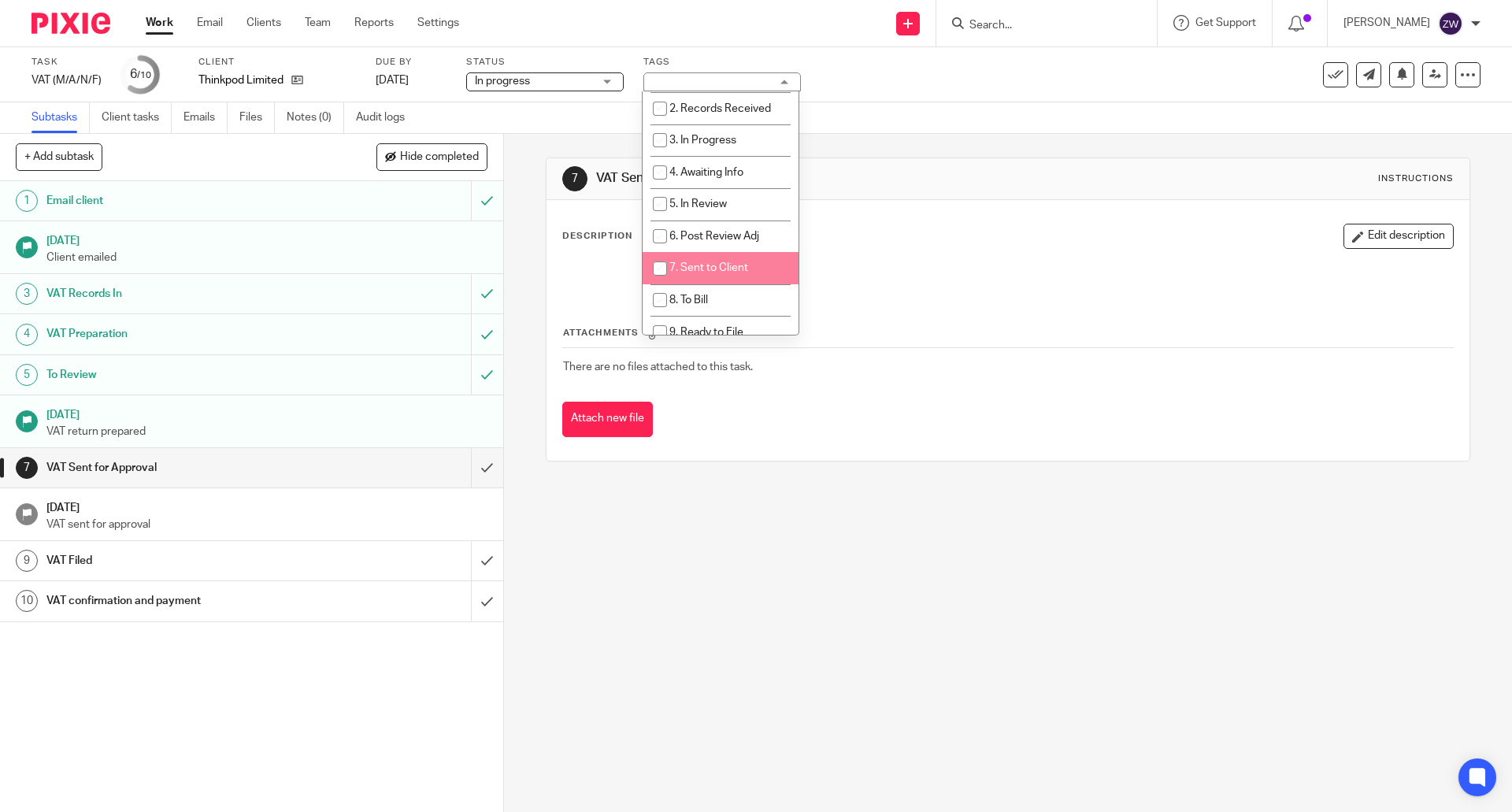
click at [738, 272] on span "7. Sent to Client" at bounding box center [708, 267] width 78 height 11
checkbox input "true"
click at [728, 291] on li "8. To Bill" at bounding box center [720, 300] width 156 height 32
checkbox input "true"
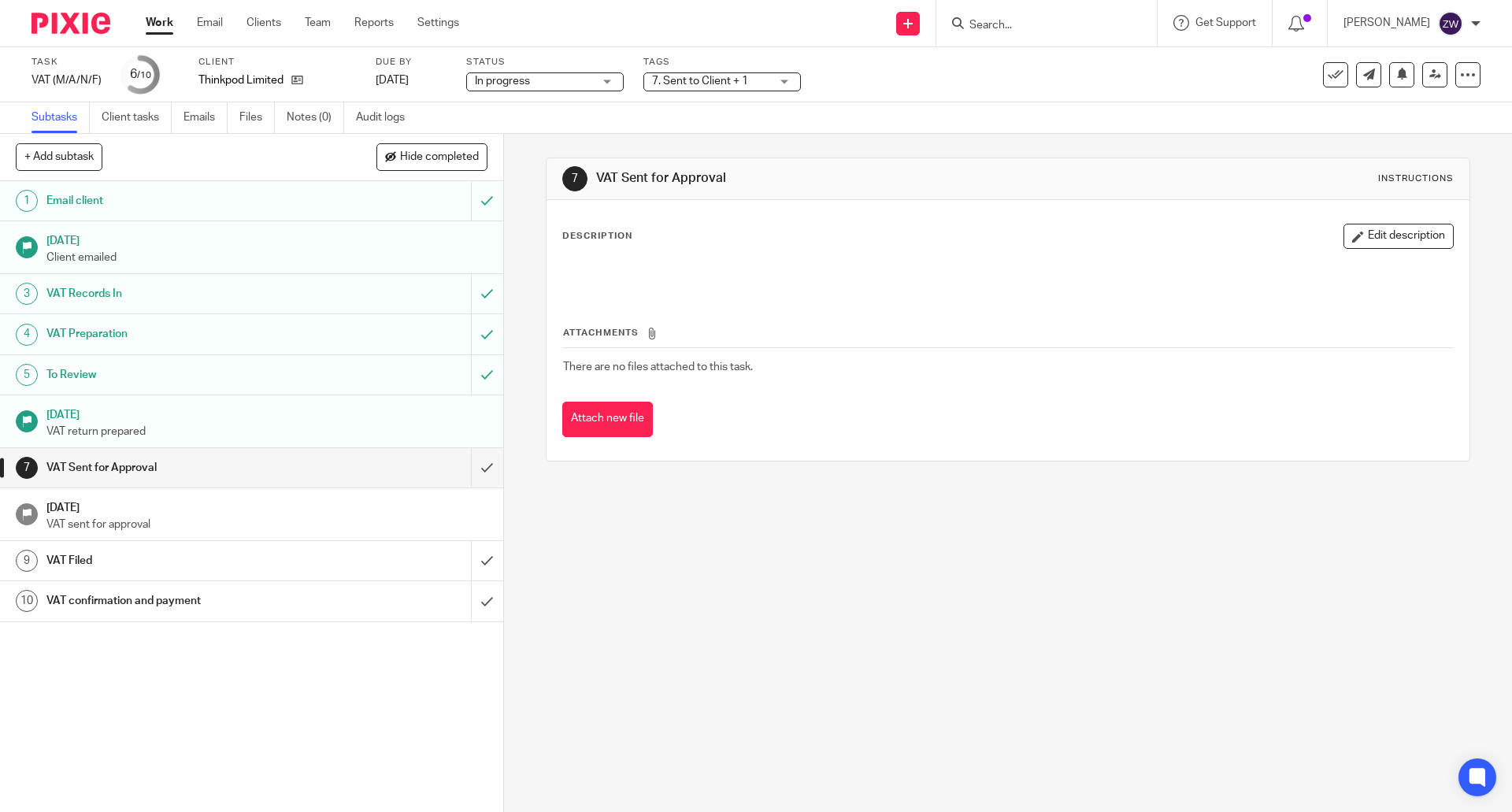
click at [914, 597] on div "7 VAT Sent for Approval Instructions Description Edit description Attachments T…" at bounding box center [1008, 474] width 1008 height 679
click at [1422, 69] on link at bounding box center [1435, 74] width 25 height 25
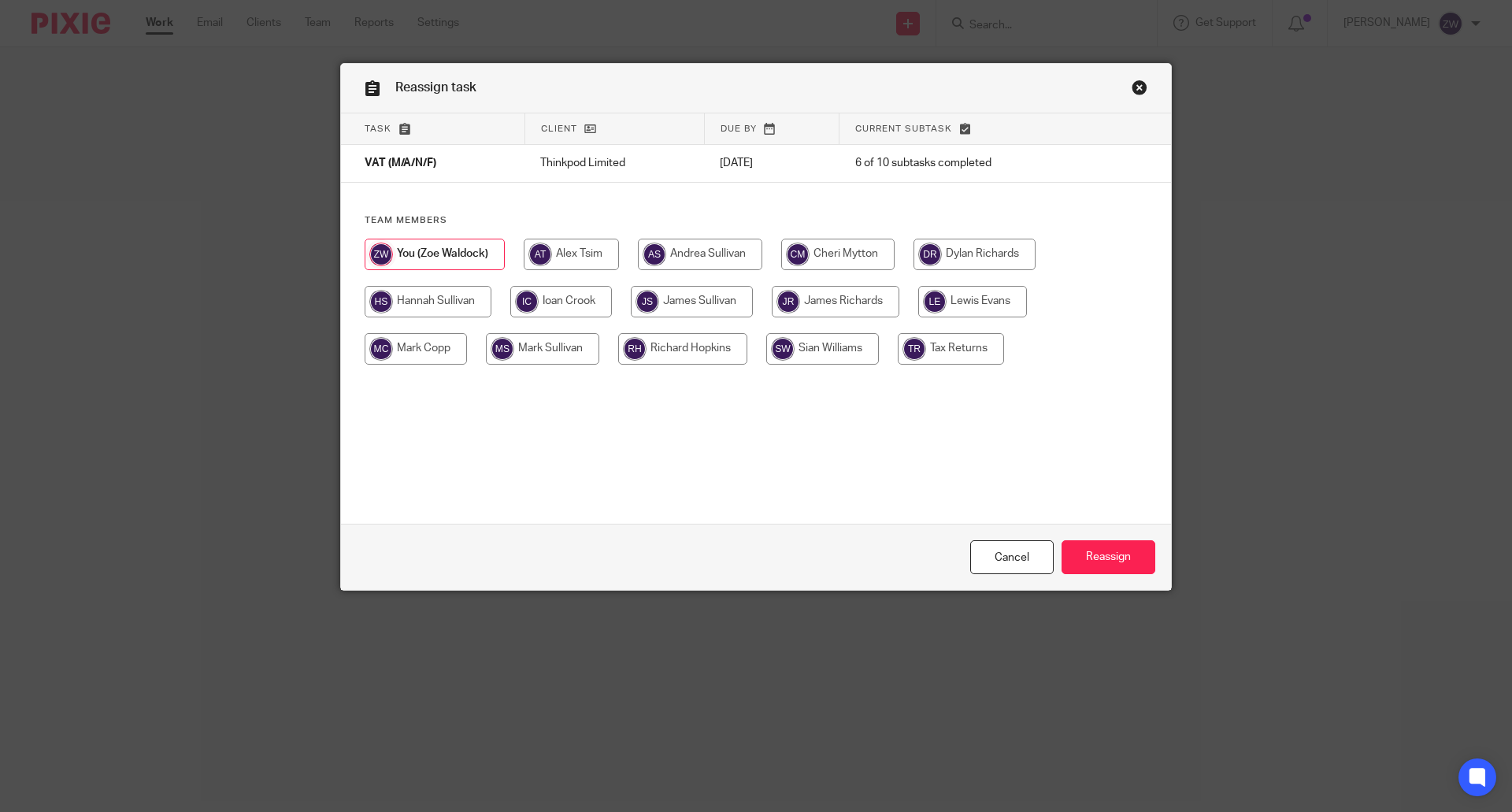
click at [820, 259] on input "radio" at bounding box center [837, 254] width 113 height 32
radio input "true"
click at [1113, 559] on input "Reassign" at bounding box center [1107, 557] width 94 height 34
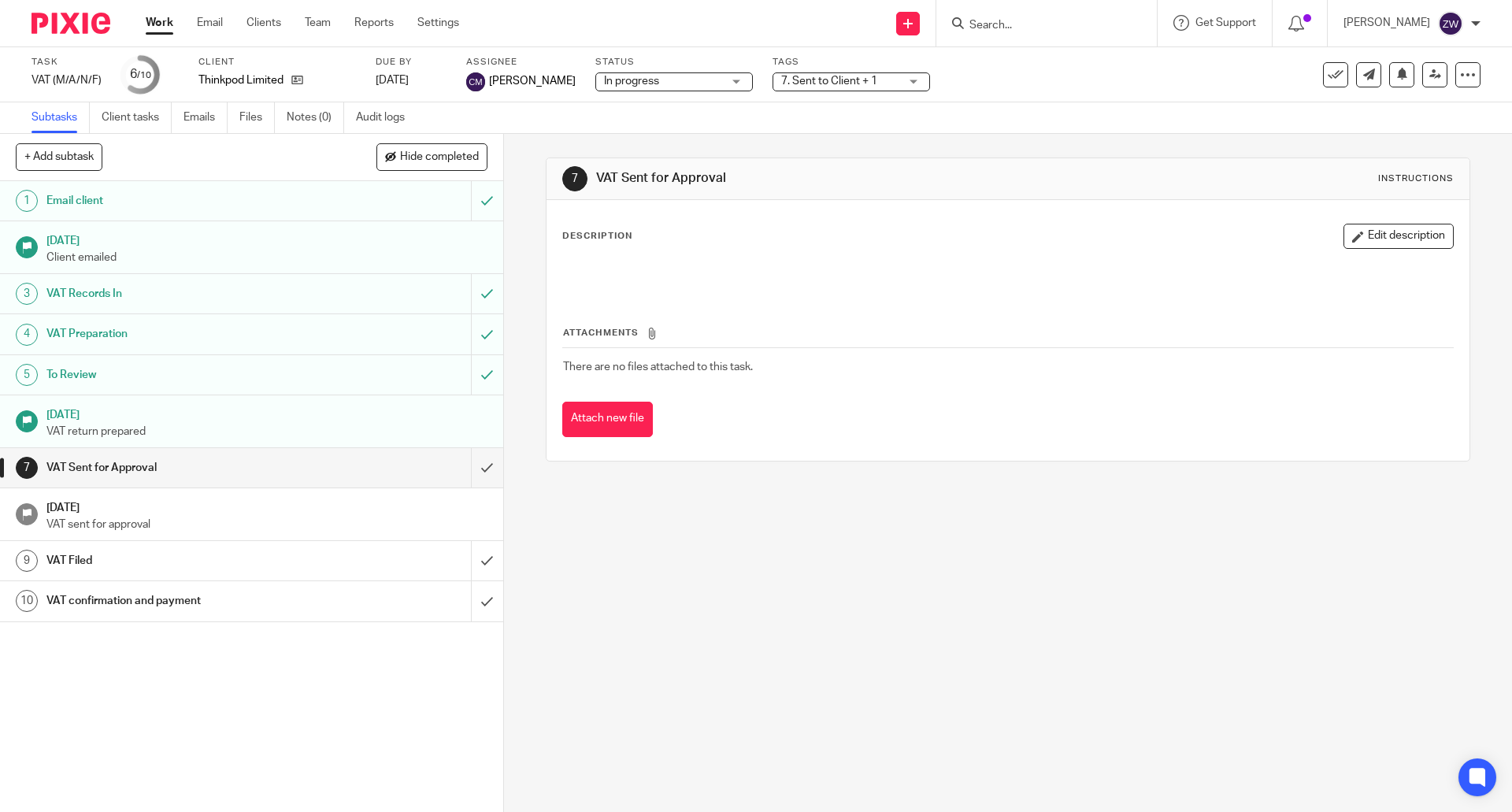
click at [83, 16] on img at bounding box center [71, 23] width 78 height 21
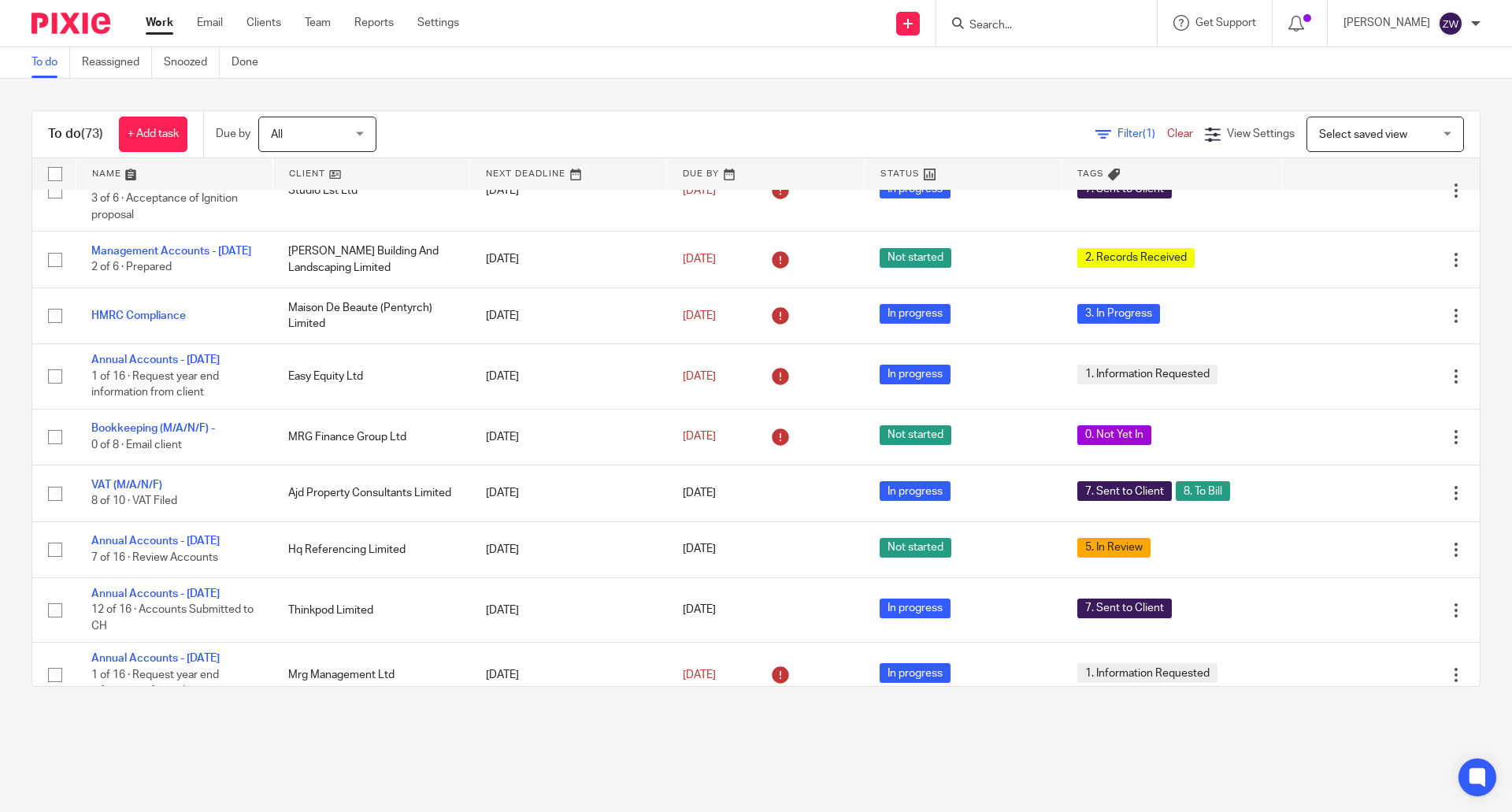
scroll to position [551, 0]
